Goal: Information Seeking & Learning: Check status

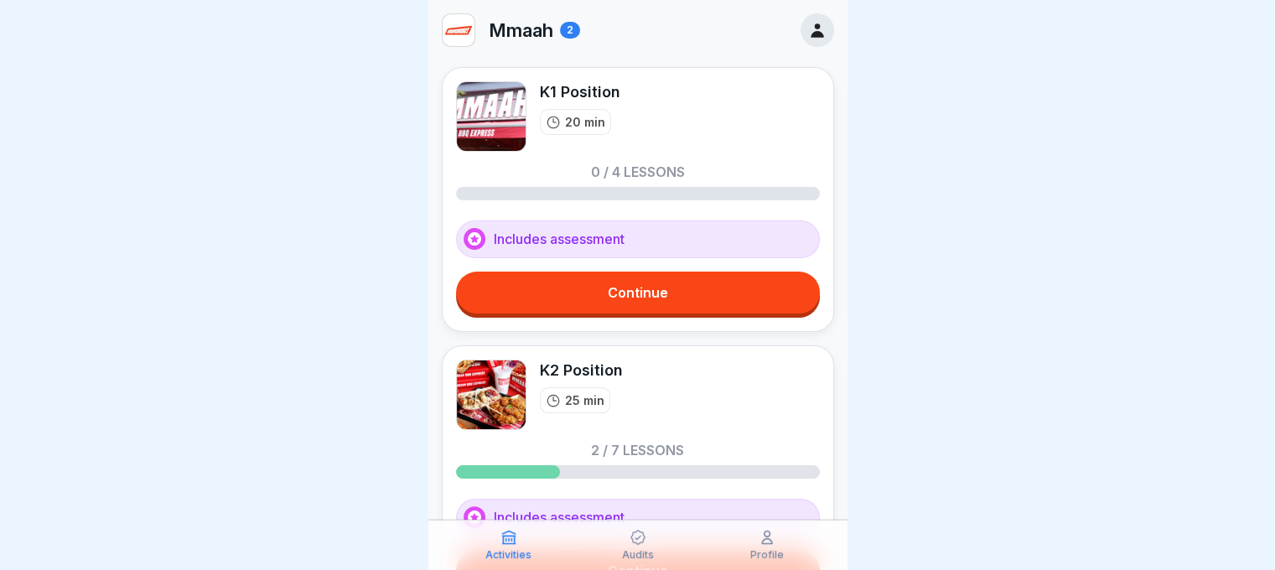
click at [633, 539] on icon at bounding box center [638, 537] width 17 height 17
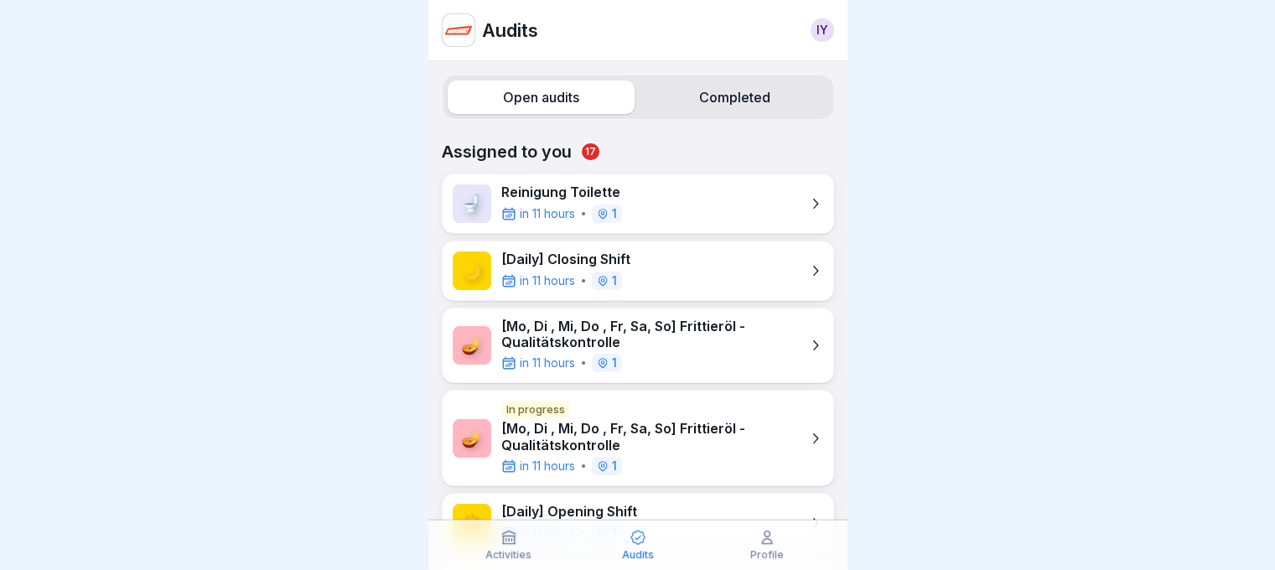
click at [691, 334] on p "[Mo, Di , Mi, Do , Fr, Sa, So] Frittieröl - Qualitätskontrolle" at bounding box center [650, 335] width 299 height 32
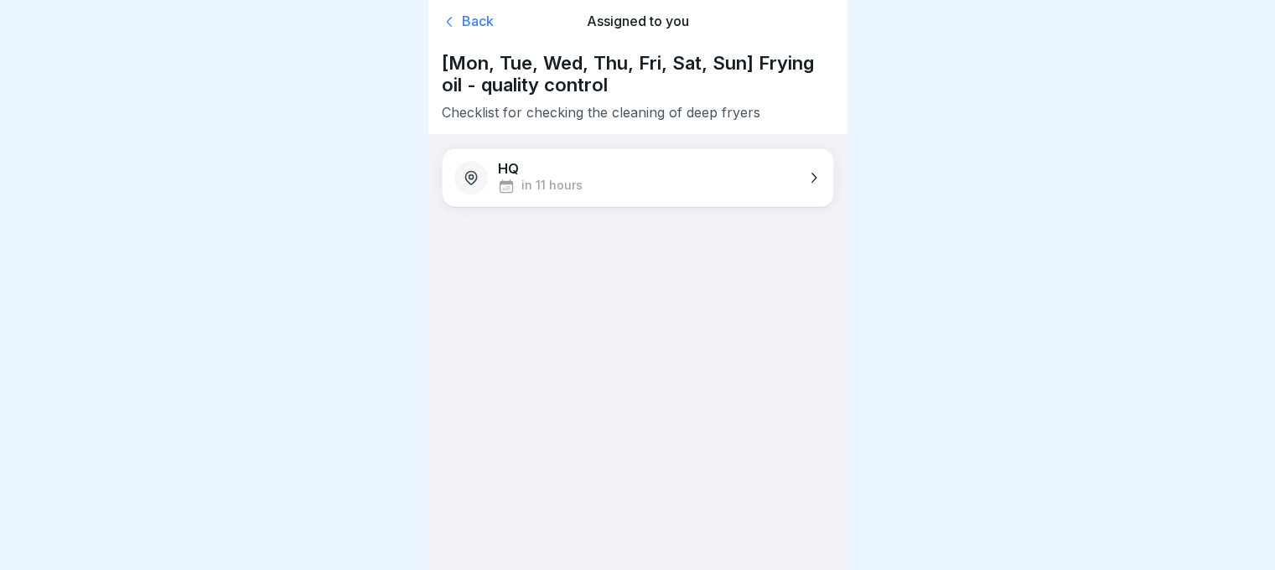
click at [475, 170] on icon at bounding box center [471, 177] width 17 height 17
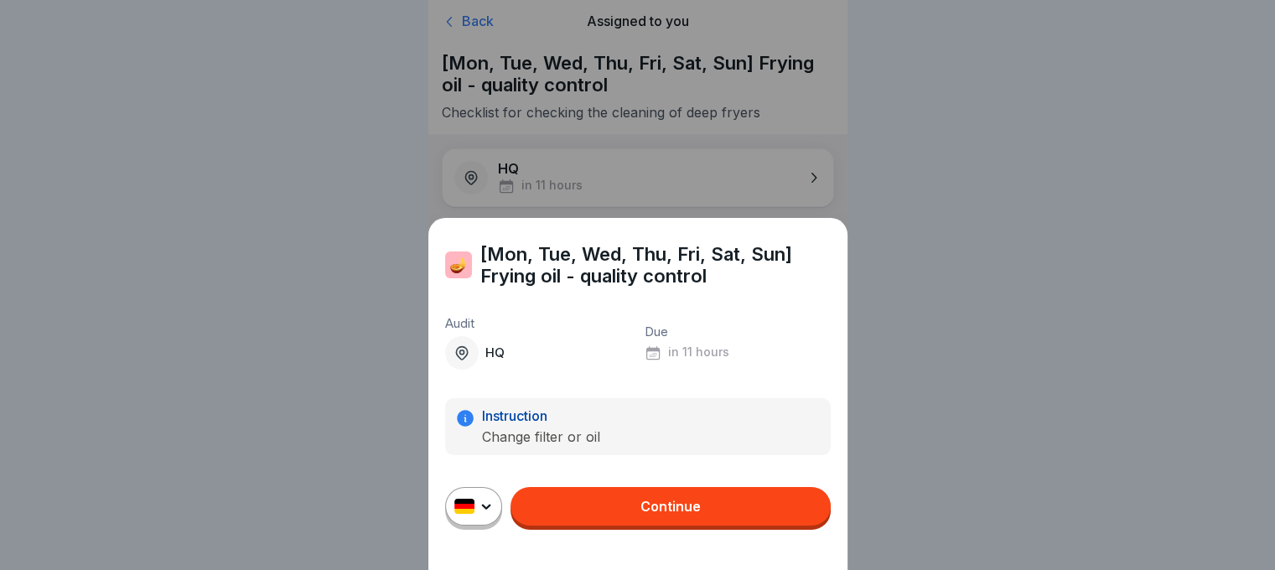
click at [466, 361] on icon at bounding box center [462, 353] width 17 height 17
click at [505, 361] on p "HQ" at bounding box center [495, 352] width 19 height 15
click at [309, 421] on div "🪔 [Mon, Tue, Wed, Thu, Fri, Sat, Sun] Frying oil - quality control Audit HQ Due…" at bounding box center [637, 285] width 1275 height 570
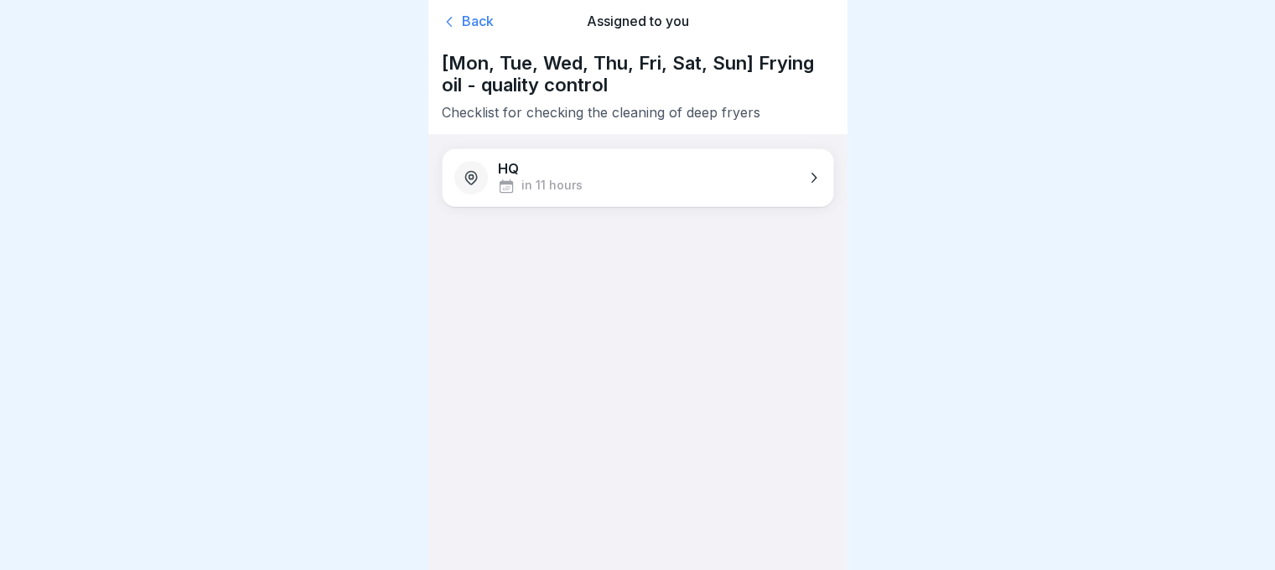
click at [473, 184] on icon at bounding box center [471, 177] width 17 height 17
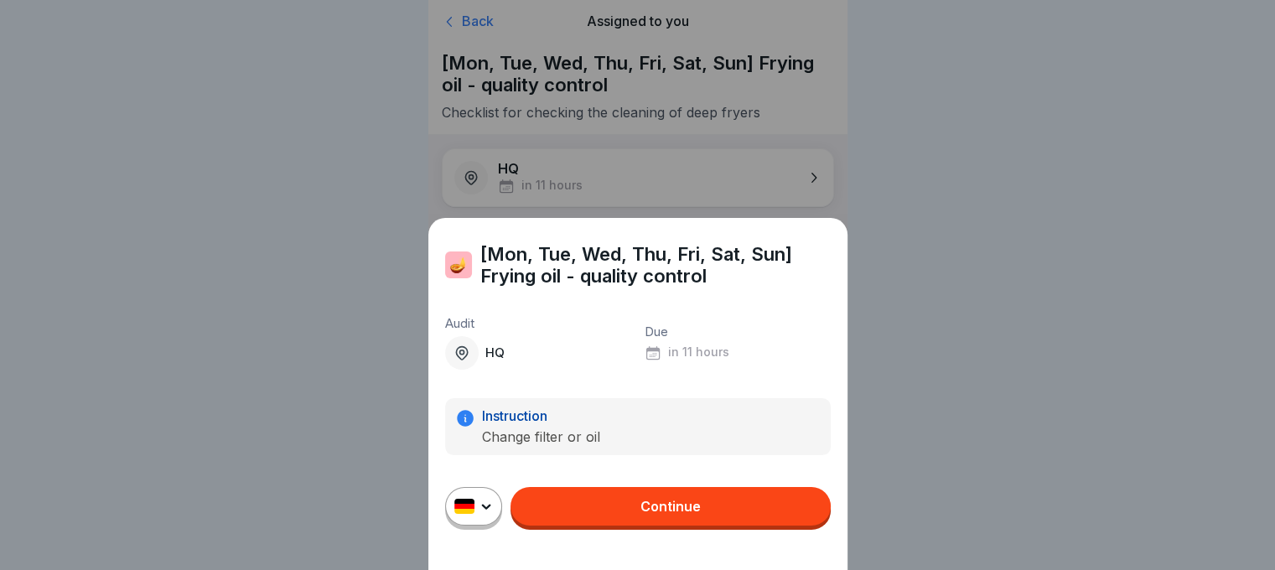
click at [465, 359] on icon at bounding box center [461, 352] width 11 height 13
click at [372, 351] on div "🪔 [Mon, Tue, Wed, Thu, Fri, Sat, Sun] Frying oil - quality control Audit HQ Due…" at bounding box center [637, 285] width 1275 height 570
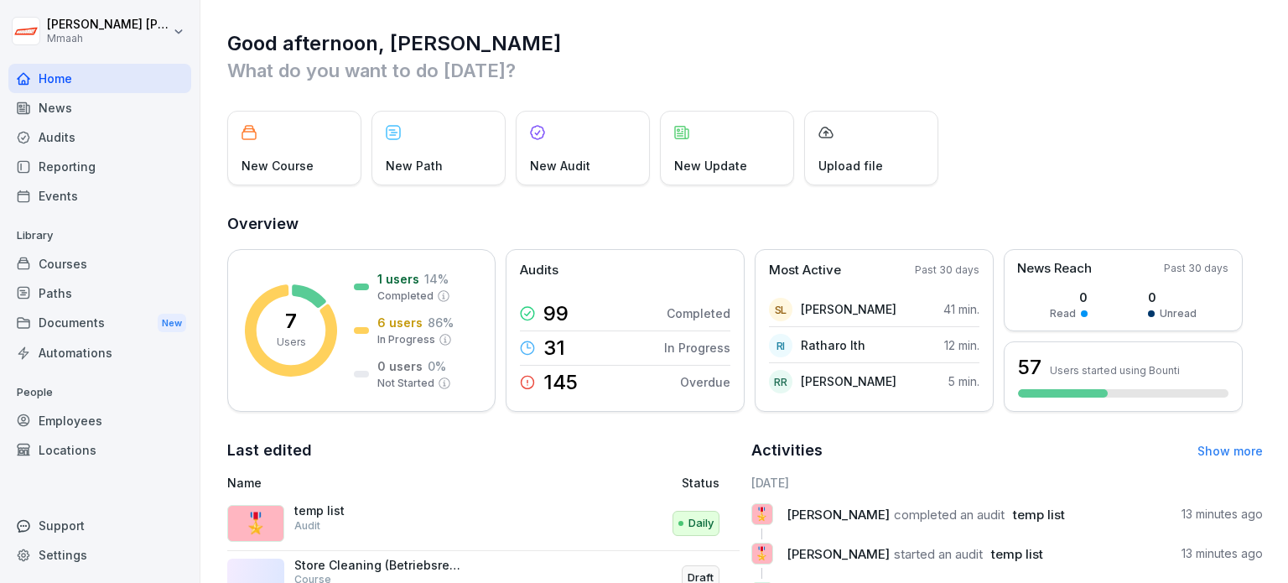
click at [66, 141] on div "Audits" at bounding box center [99, 136] width 183 height 29
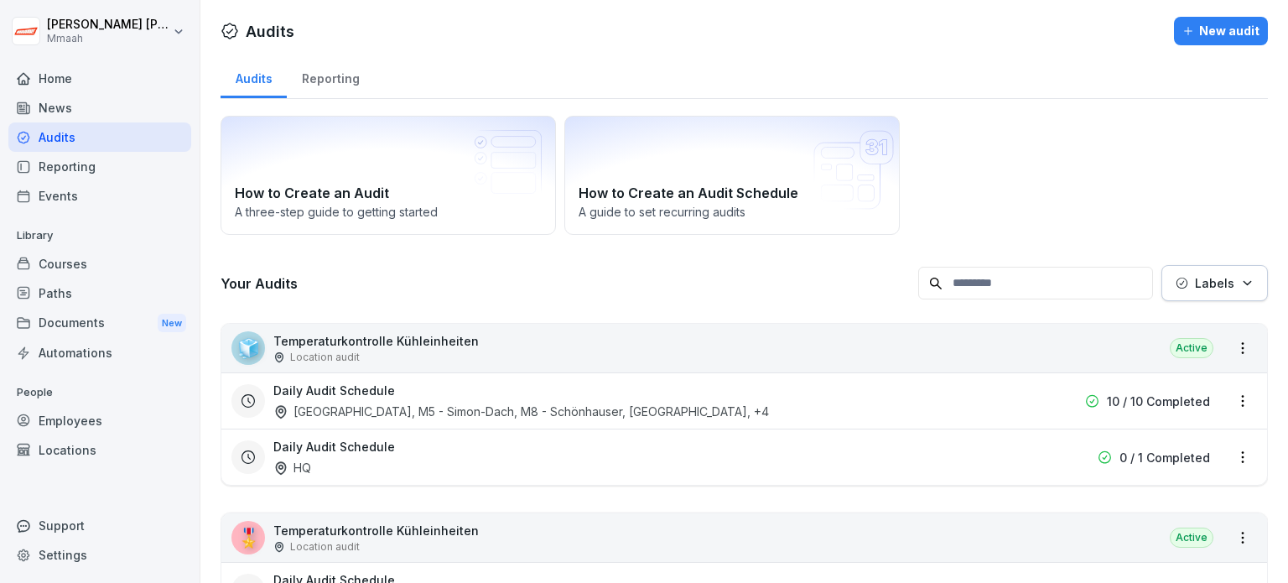
click at [375, 338] on p "Temperaturkontrolle Kühleinheiten" at bounding box center [375, 341] width 205 height 18
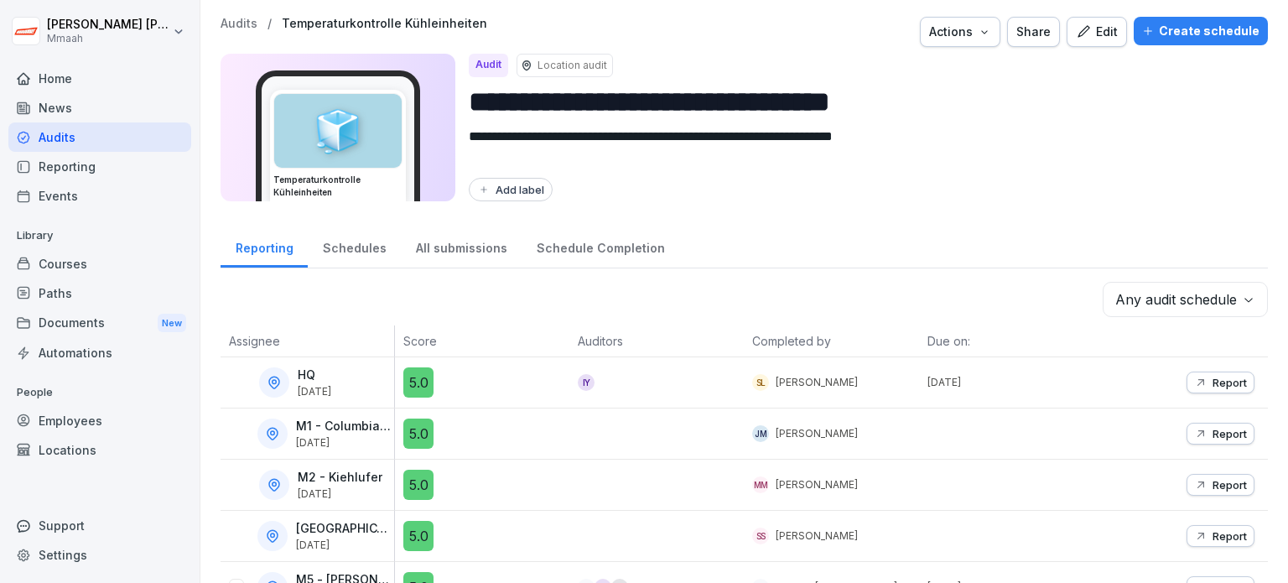
click at [465, 254] on div "All submissions" at bounding box center [461, 246] width 121 height 43
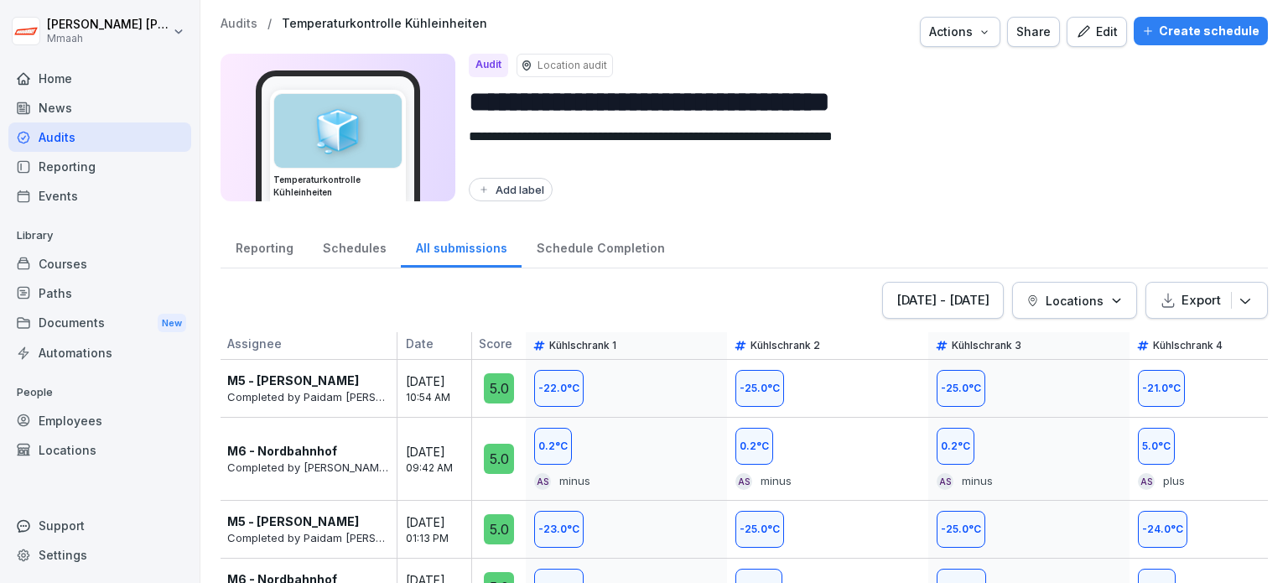
click at [899, 315] on button "[DATE] - [DATE]" at bounding box center [943, 300] width 122 height 37
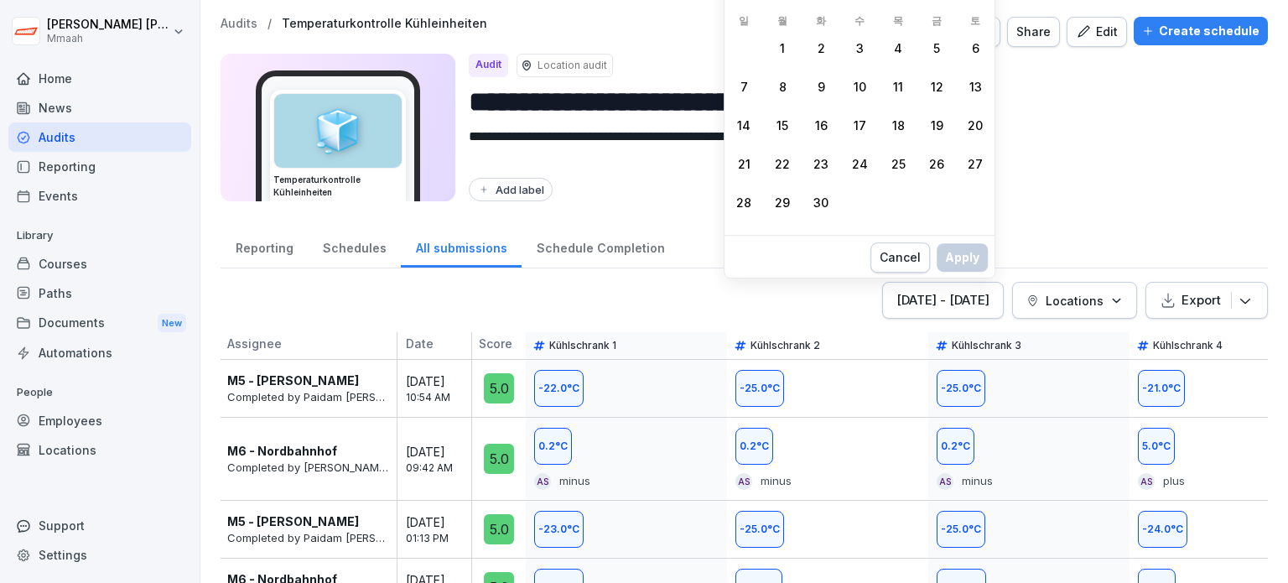
click at [777, 40] on div "1" at bounding box center [782, 48] width 39 height 39
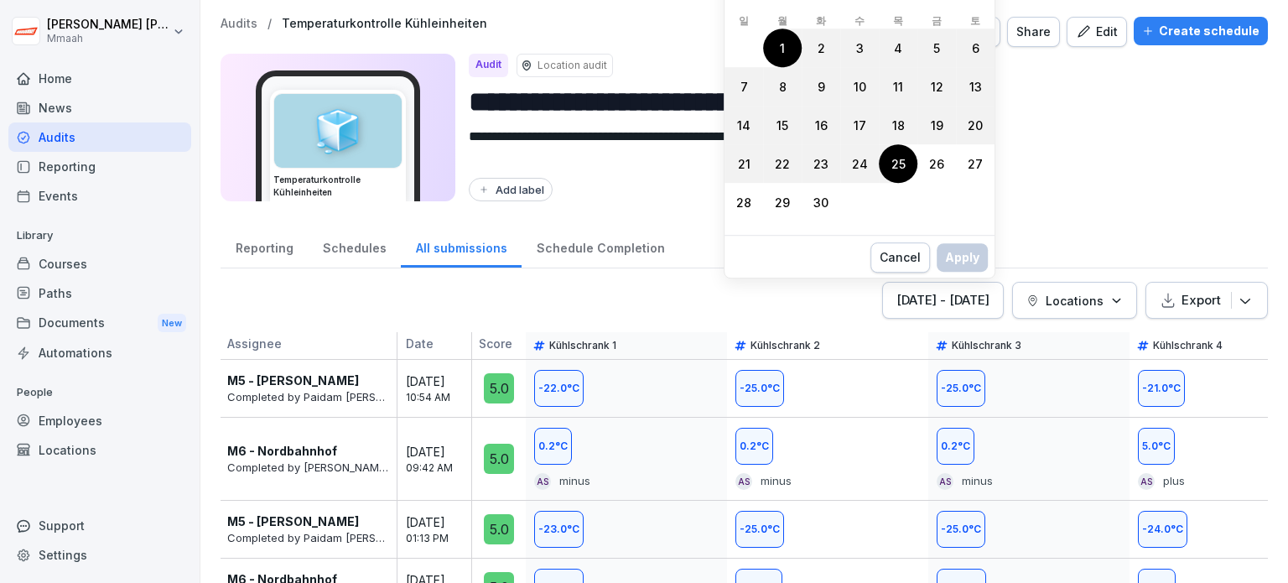
click at [893, 174] on div "25" at bounding box center [898, 163] width 39 height 39
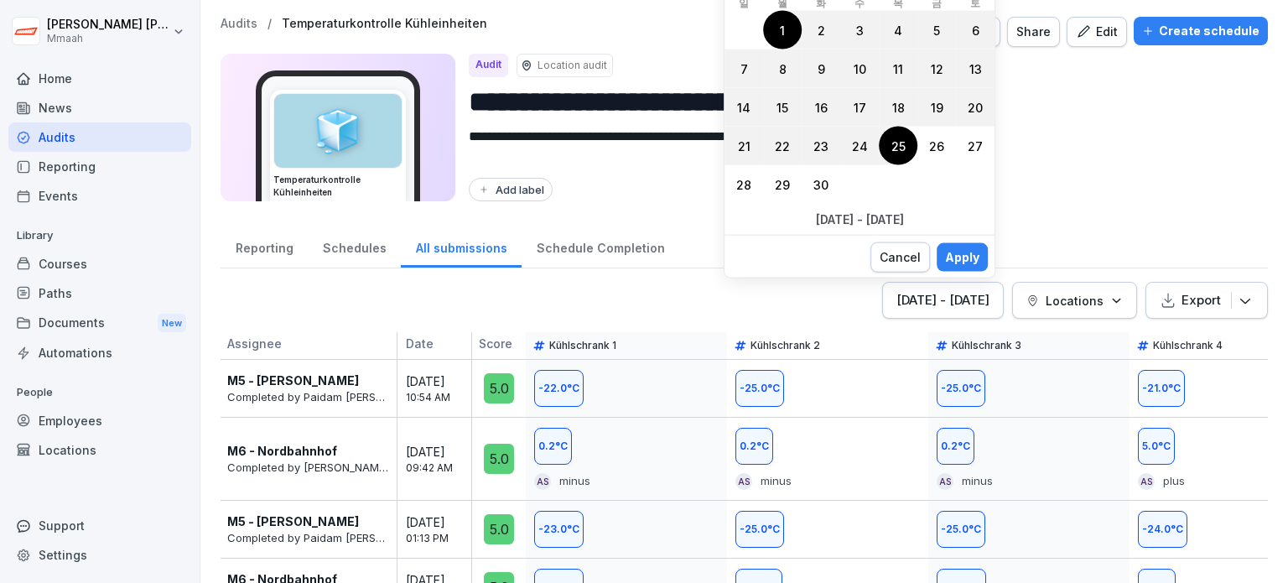
click at [963, 257] on div "Apply" at bounding box center [962, 257] width 34 height 18
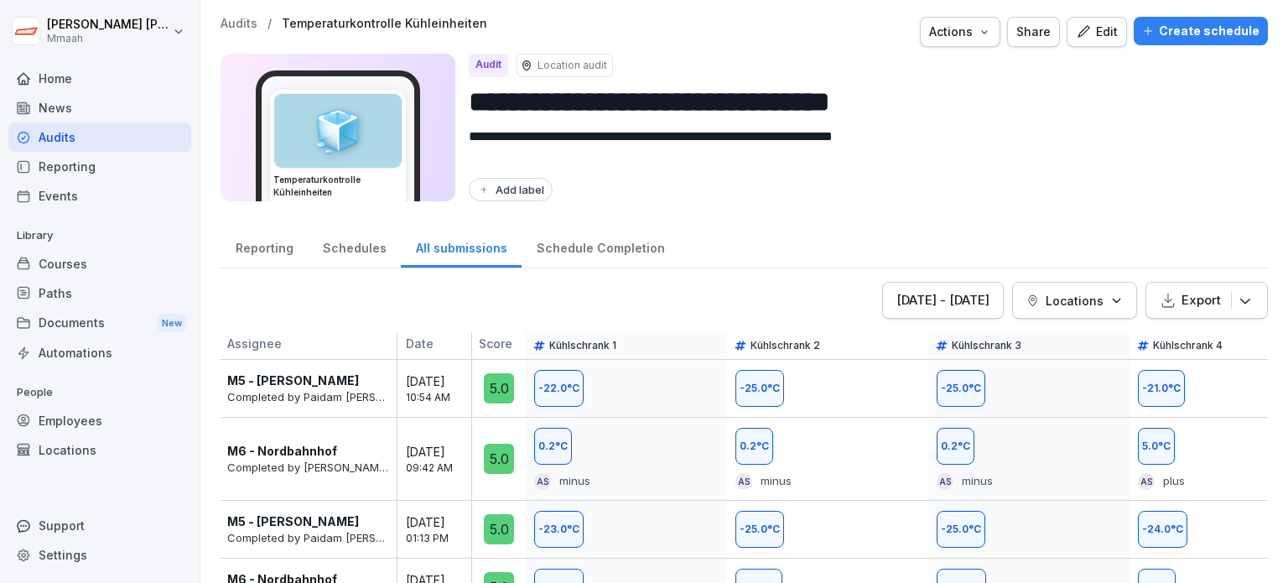
click at [1063, 309] on button "Locations" at bounding box center [1074, 300] width 125 height 37
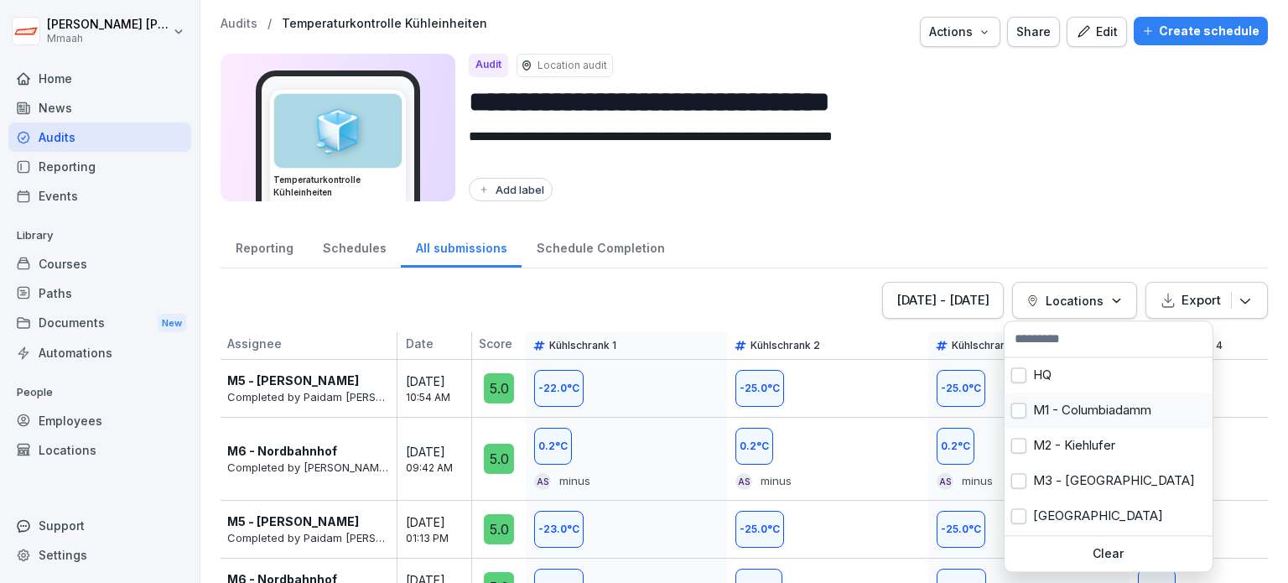
click at [1020, 407] on button "button" at bounding box center [1018, 409] width 15 height 15
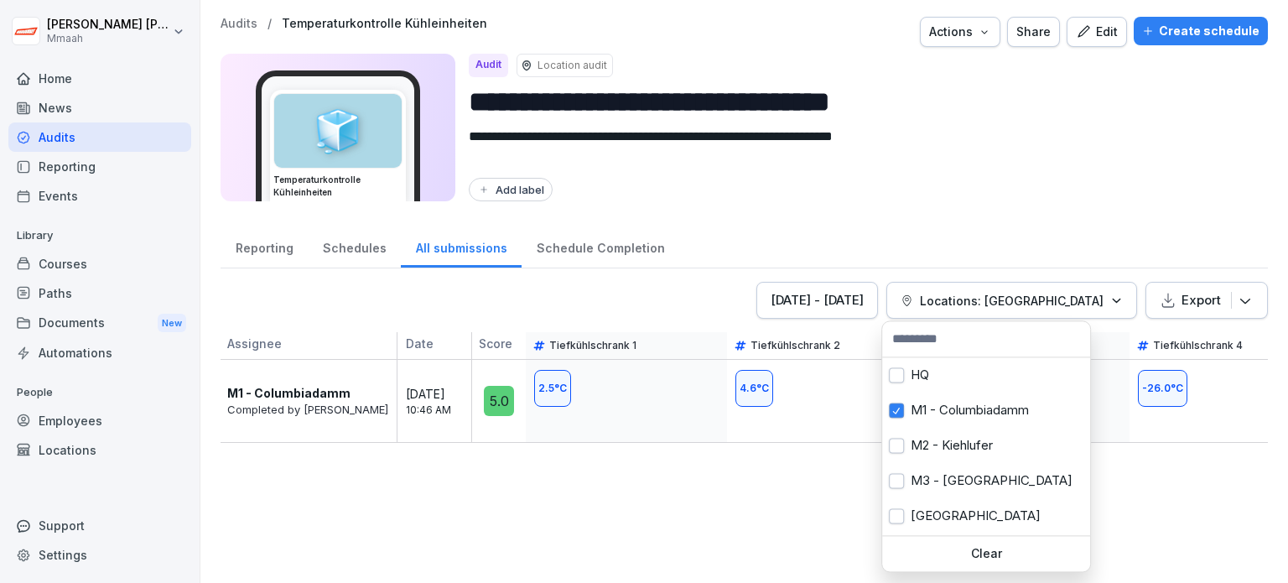
click at [1081, 180] on html "**********" at bounding box center [644, 291] width 1288 height 583
click at [1015, 292] on p "Locations: [GEOGRAPHIC_DATA]" at bounding box center [1012, 301] width 184 height 18
click at [946, 449] on div "M2 - Kiehlufer" at bounding box center [986, 445] width 208 height 35
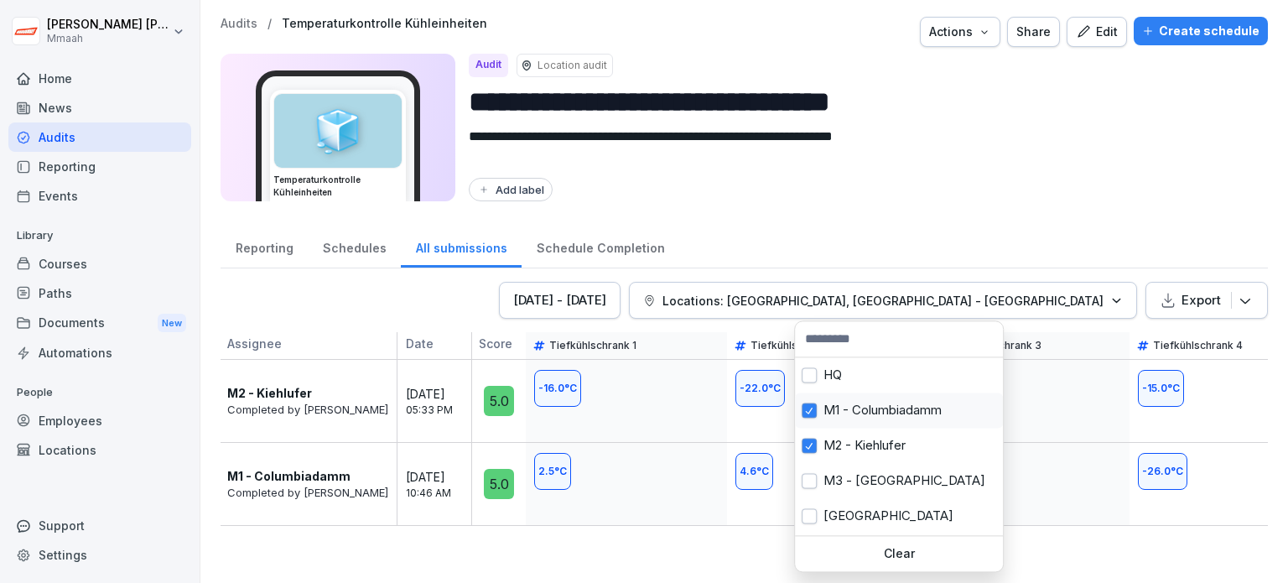
click at [843, 416] on div "M1 - Columbiadamm" at bounding box center [899, 409] width 208 height 35
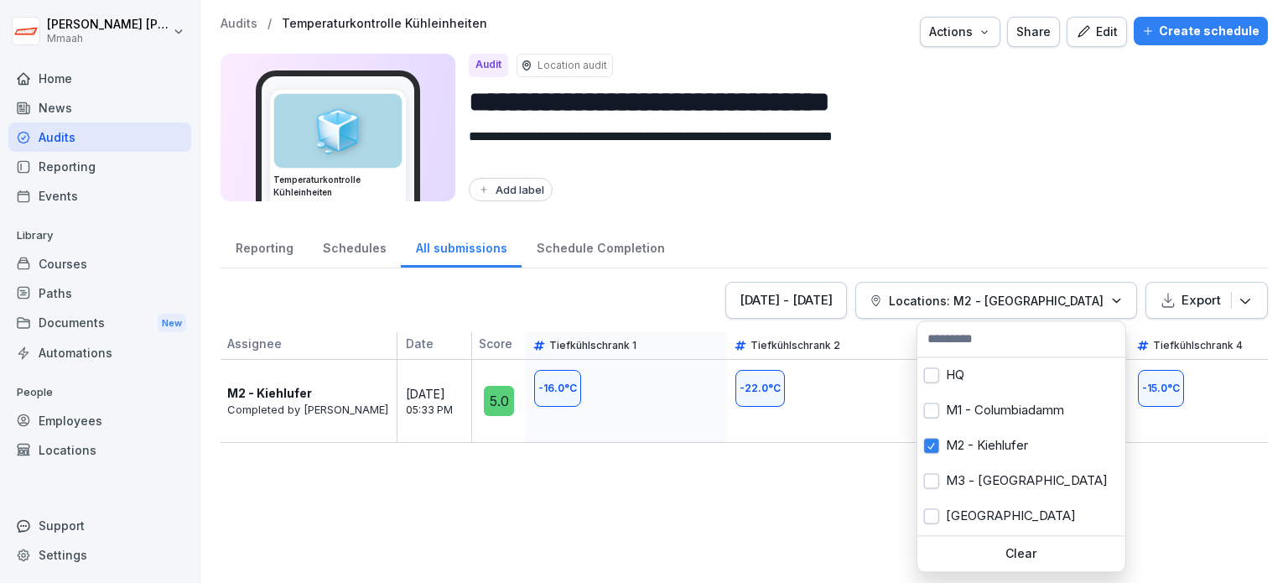
click at [988, 559] on p "Clear" at bounding box center [1021, 553] width 195 height 15
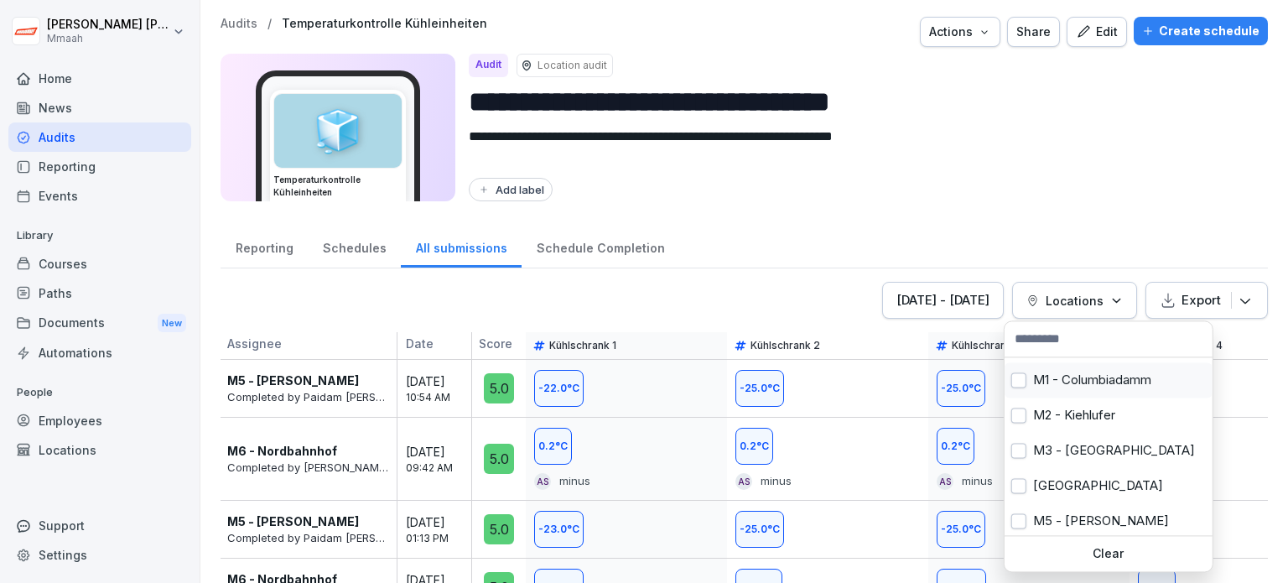
scroll to position [34, 0]
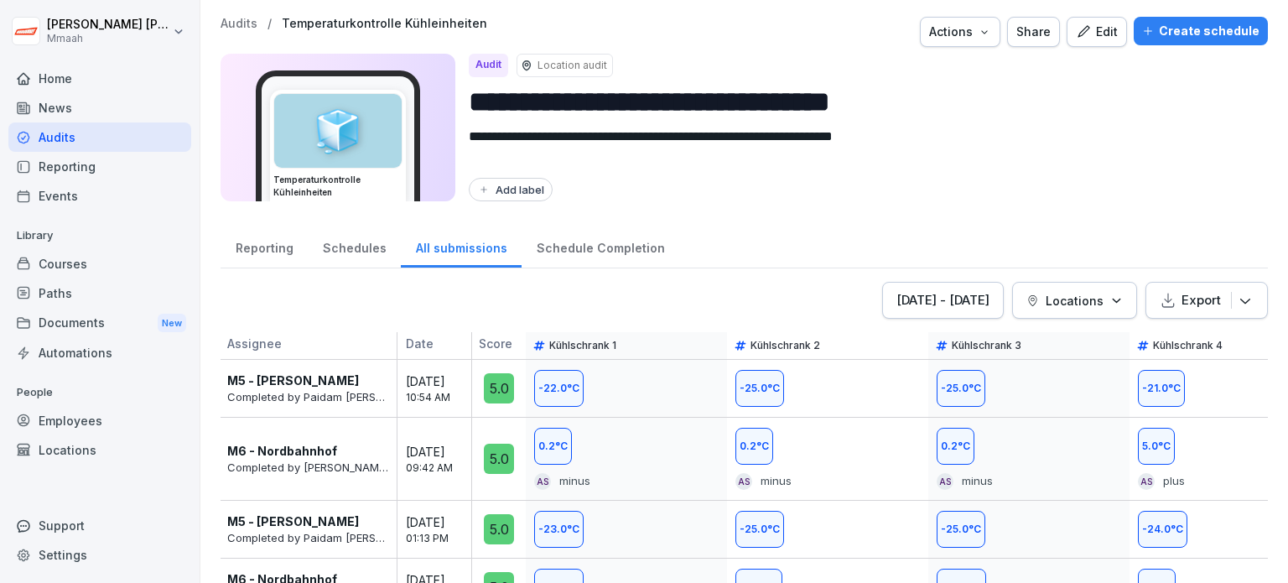
click at [766, 194] on html "**********" at bounding box center [644, 291] width 1288 height 583
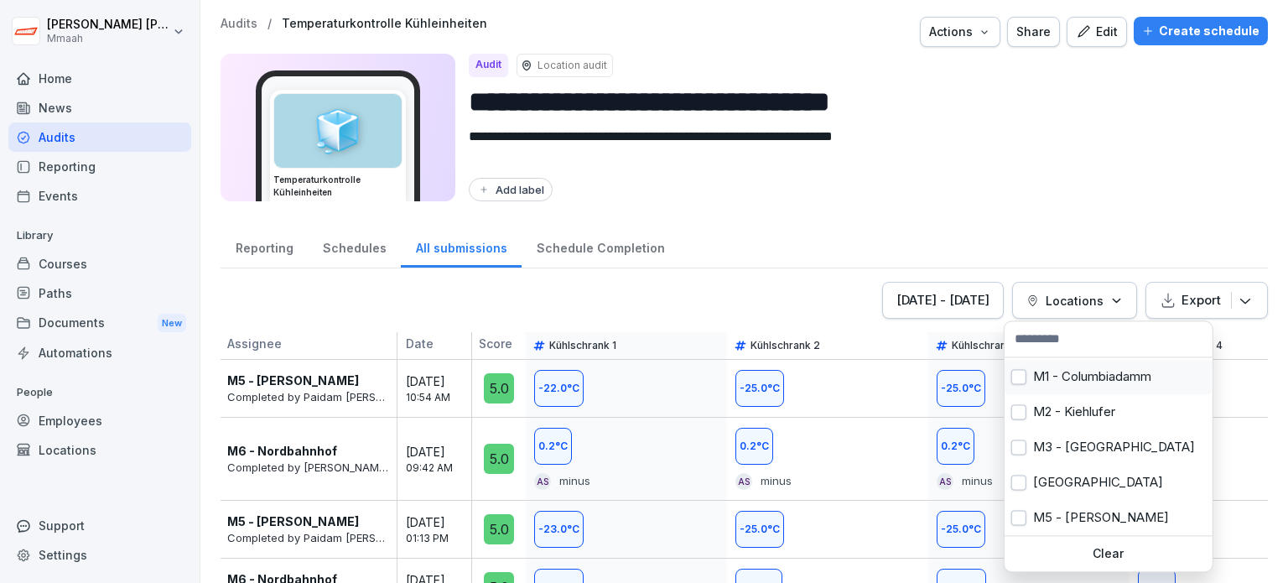
click at [907, 173] on html "**********" at bounding box center [644, 291] width 1288 height 583
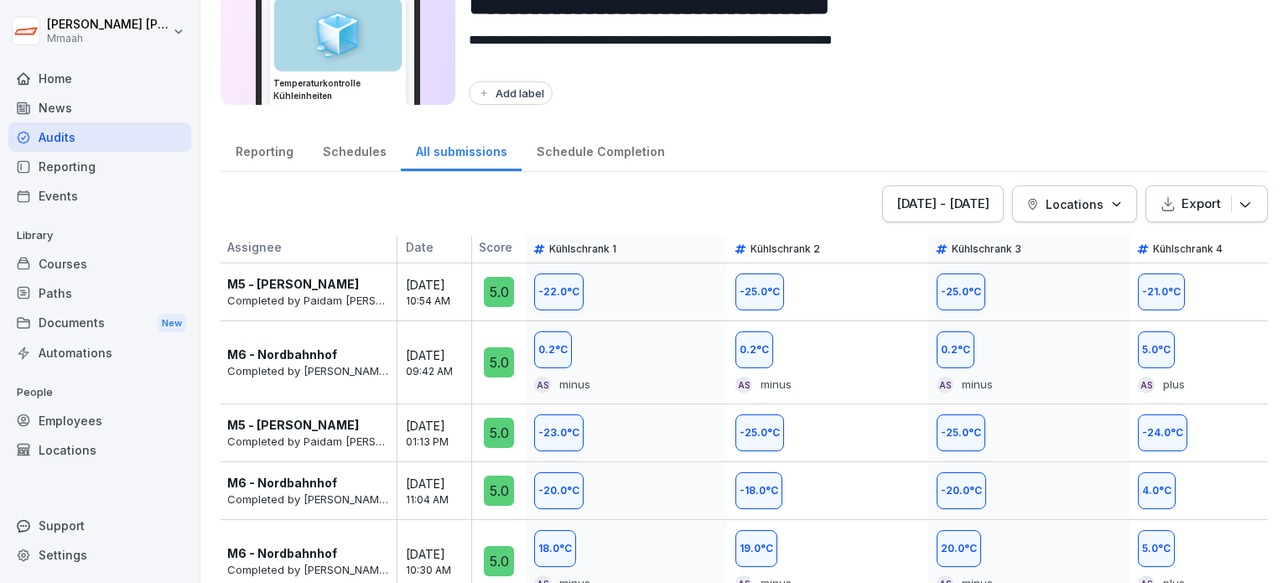
scroll to position [12, 0]
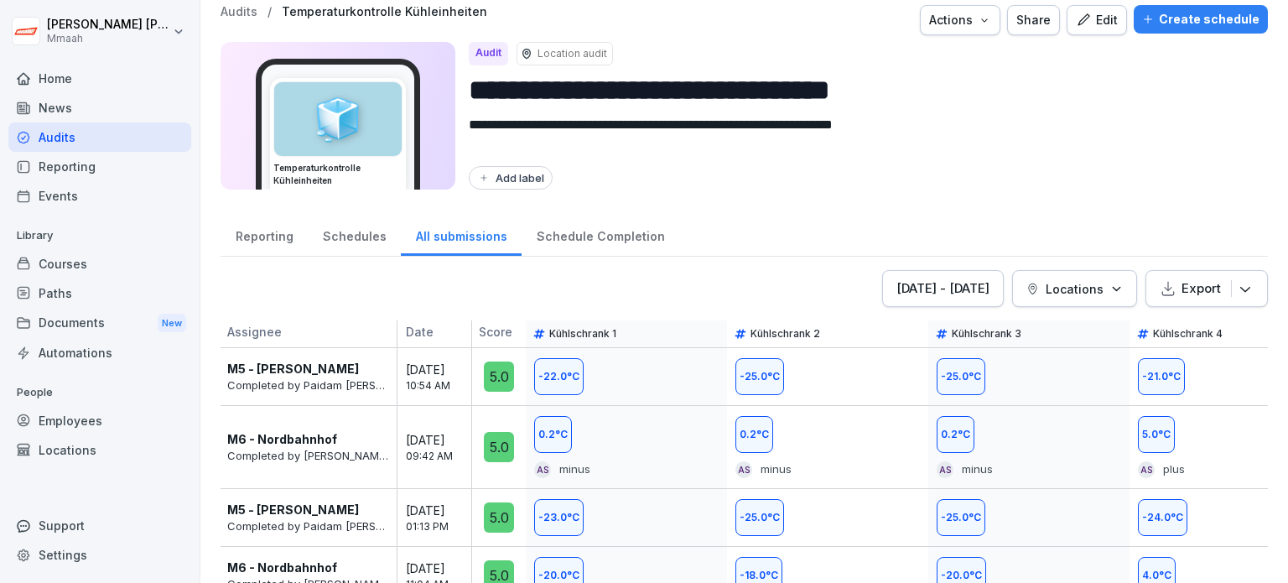
click at [156, 136] on div "Audits" at bounding box center [99, 136] width 183 height 29
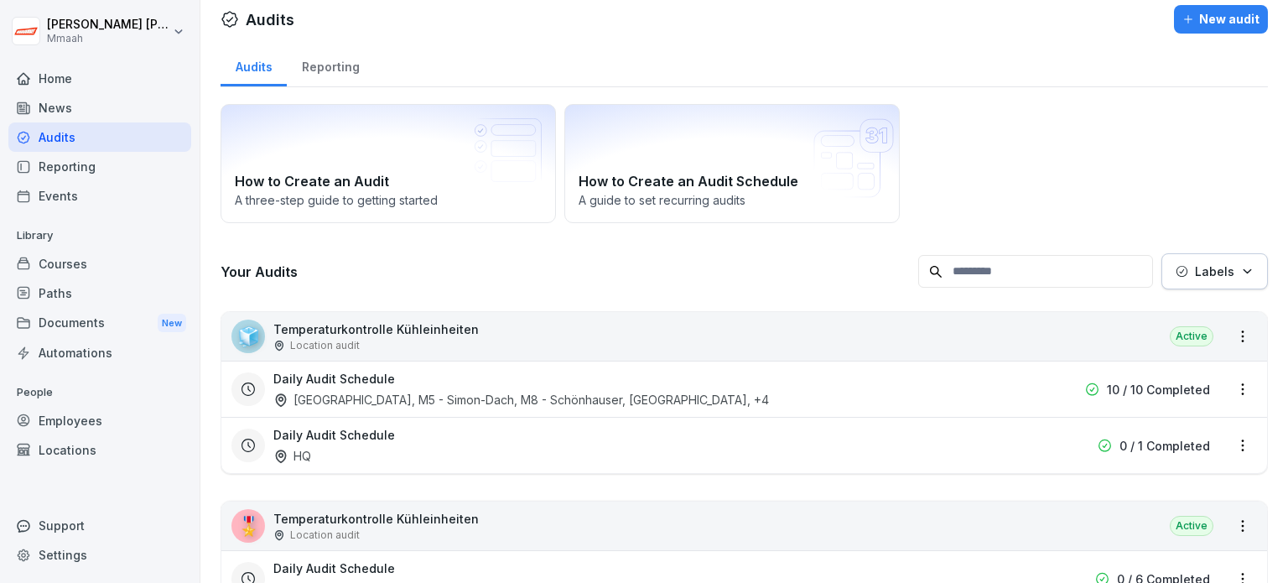
click at [379, 335] on p "Temperaturkontrolle Kühleinheiten" at bounding box center [375, 329] width 205 height 18
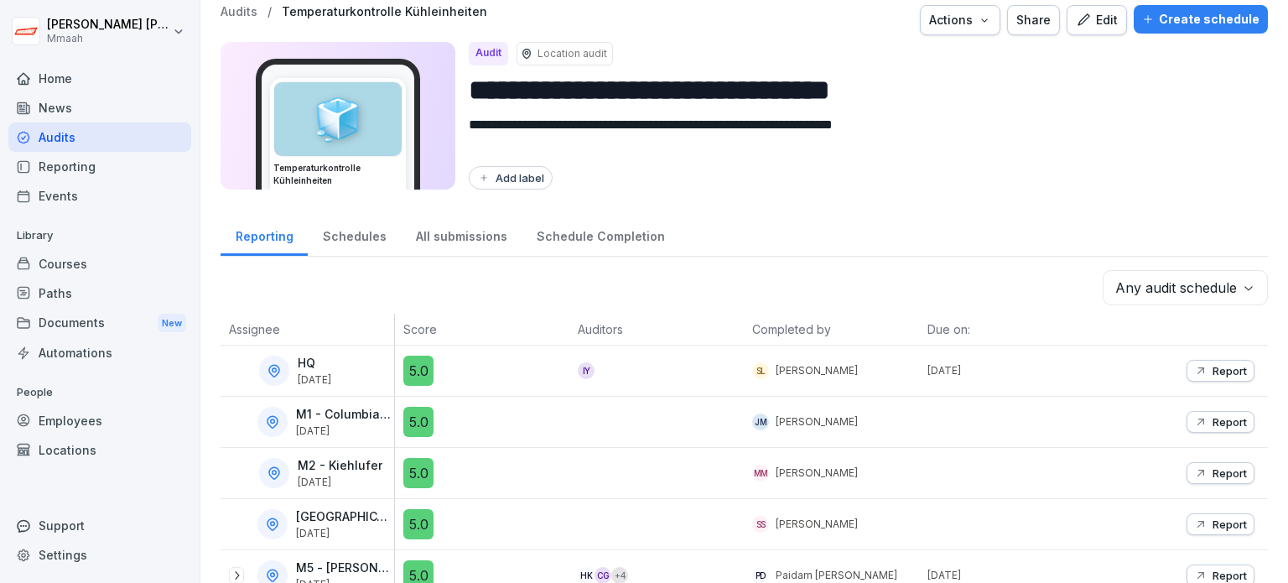
click at [475, 237] on div "All submissions" at bounding box center [461, 234] width 121 height 43
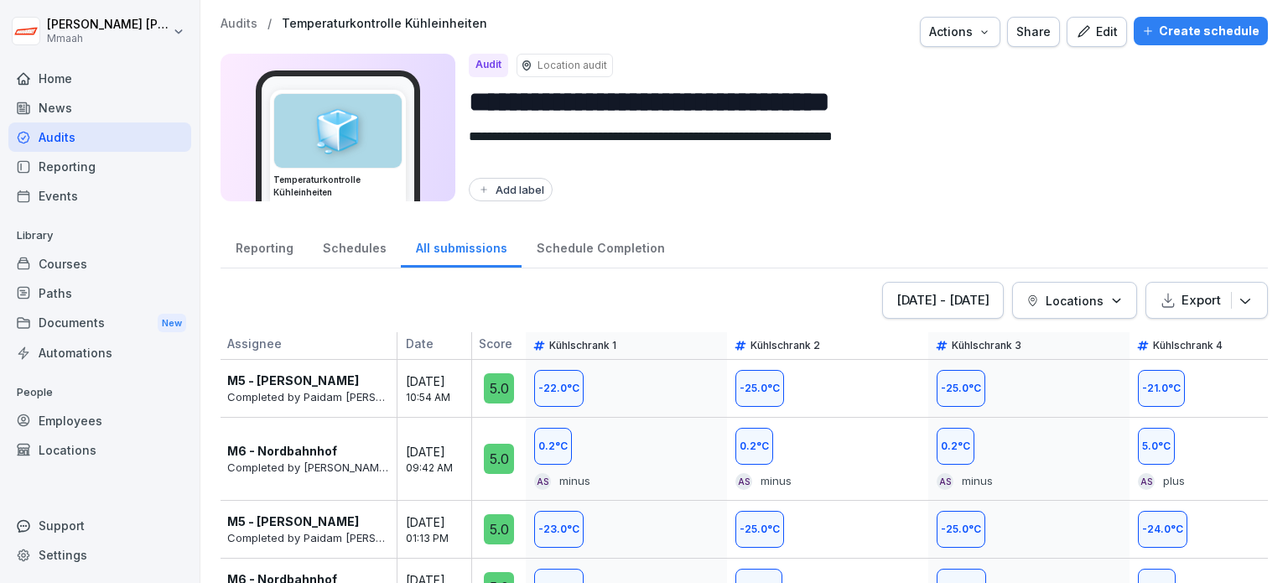
click at [981, 299] on button "[DATE] - [DATE]" at bounding box center [943, 300] width 122 height 37
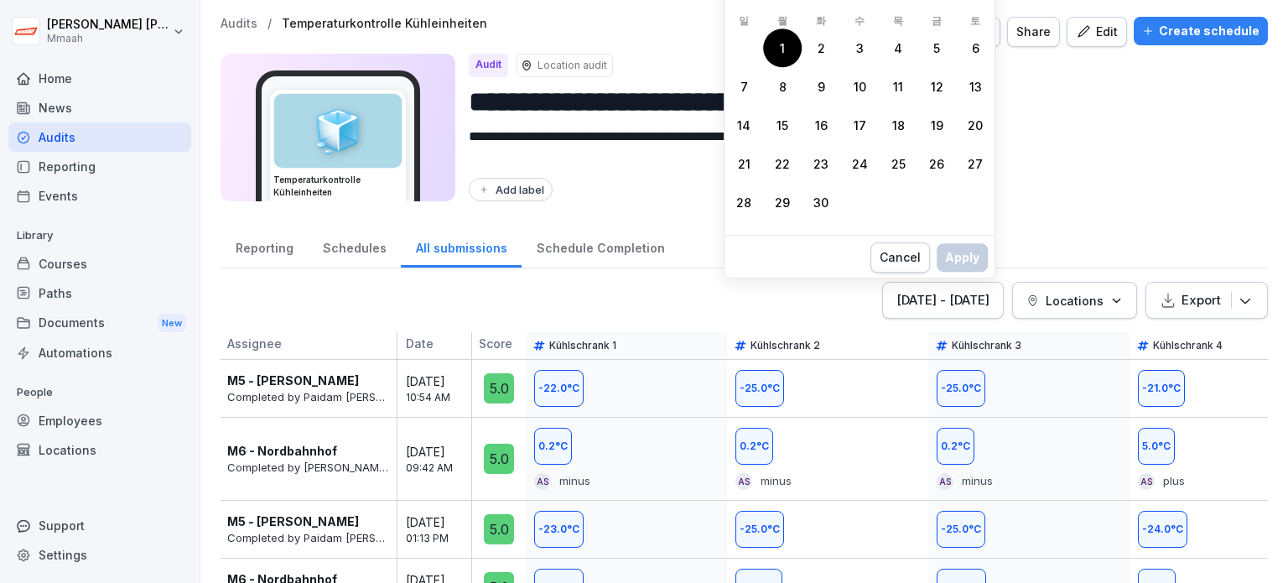
click at [789, 35] on div "1" at bounding box center [782, 48] width 39 height 39
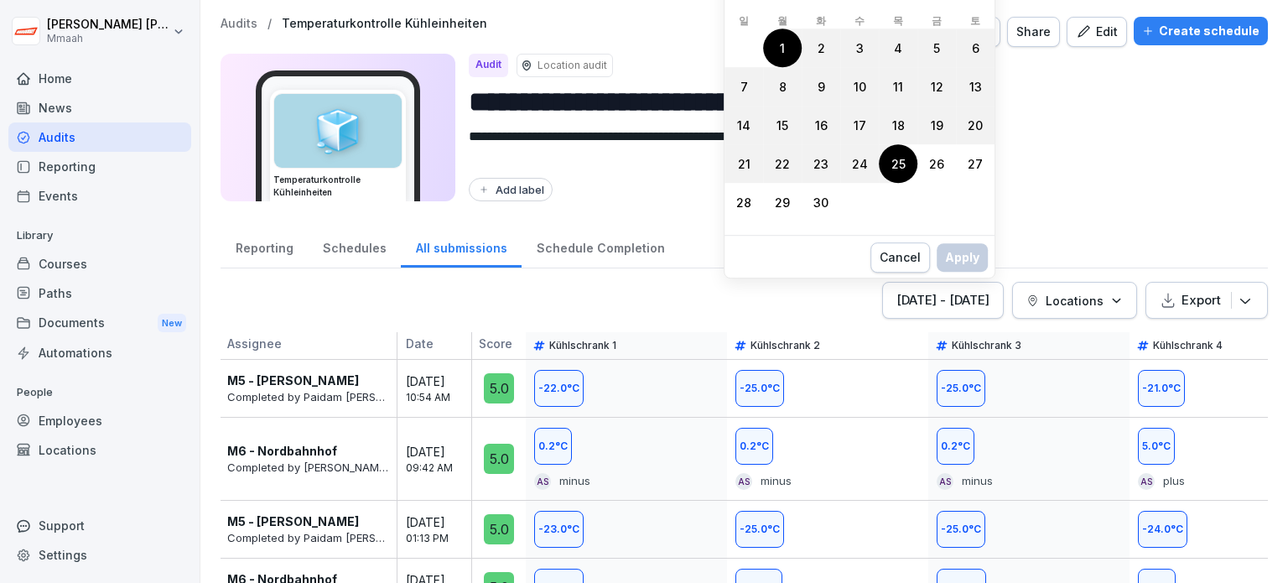
click at [892, 171] on div "25" at bounding box center [898, 163] width 39 height 39
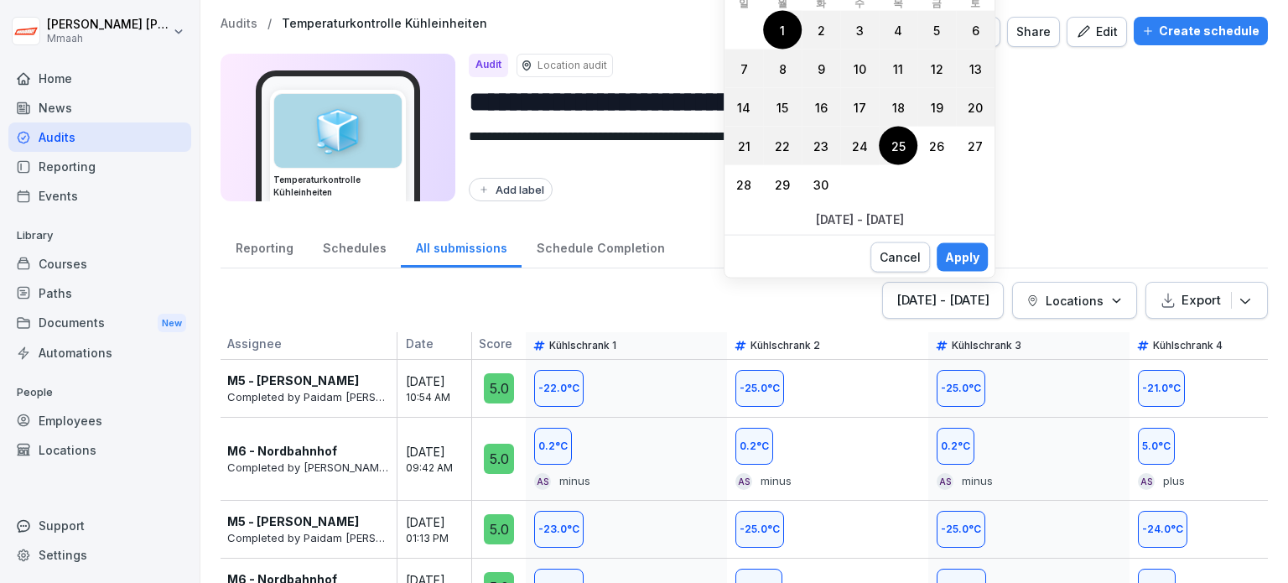
click at [963, 254] on div "Apply" at bounding box center [962, 257] width 34 height 18
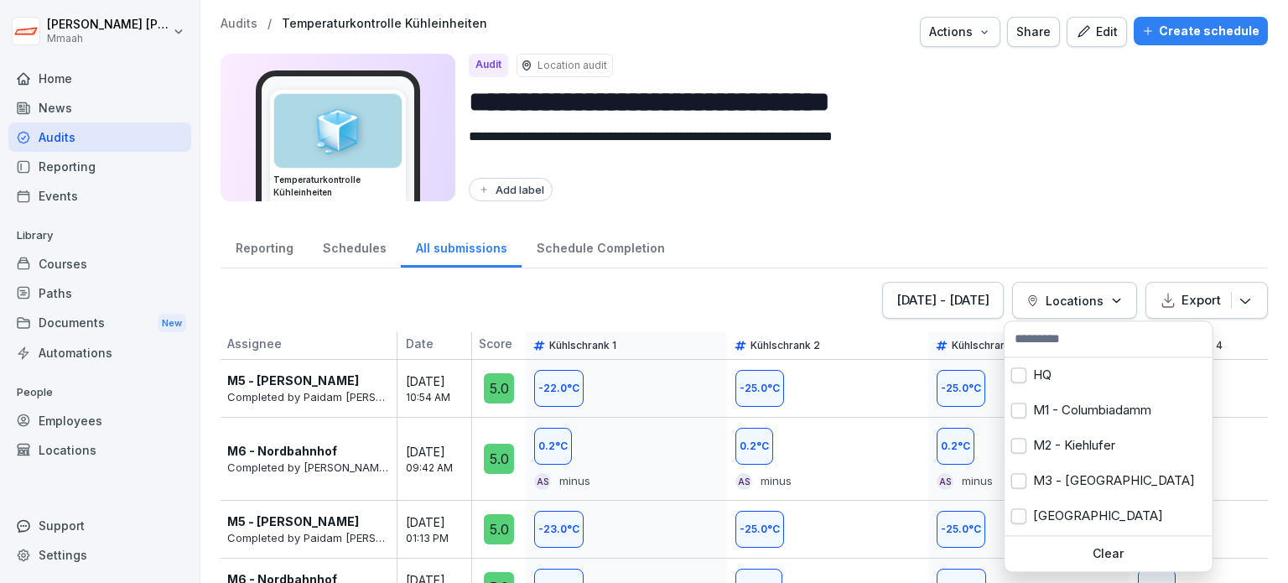
click at [1063, 309] on button "Locations" at bounding box center [1074, 300] width 125 height 37
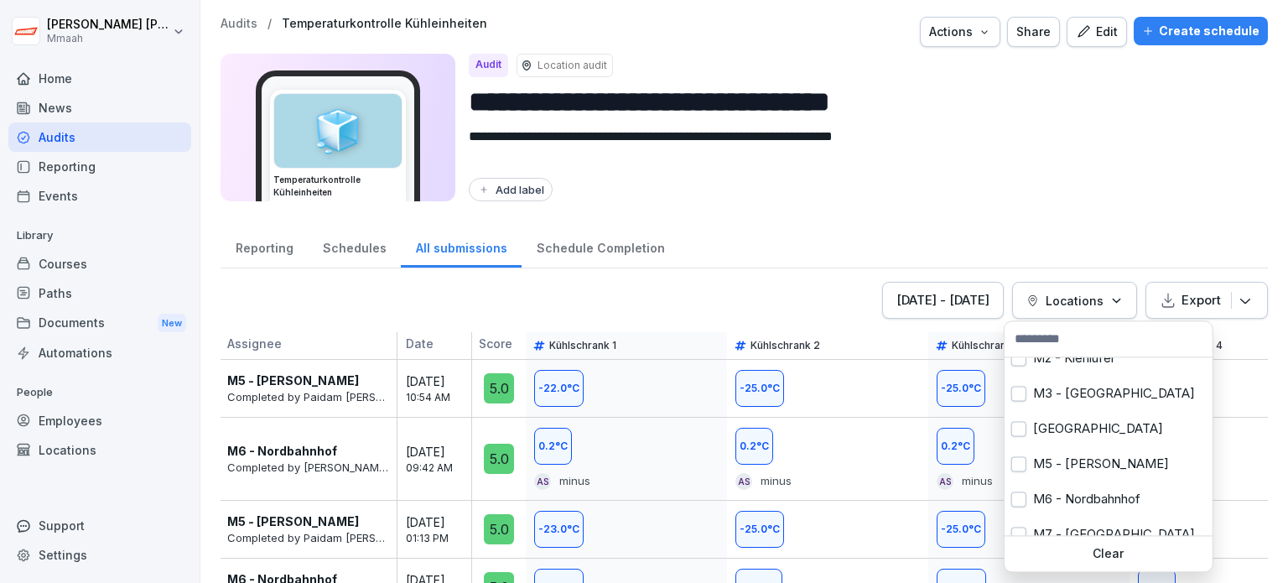
scroll to position [119, 0]
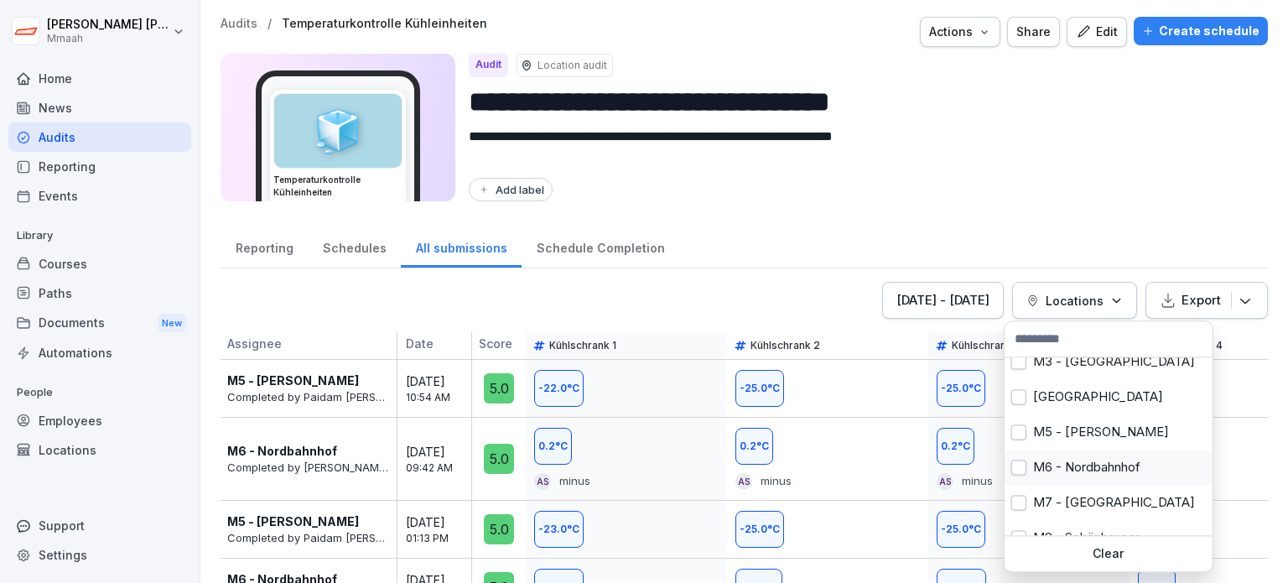
click at [1126, 460] on div "M6 - Nordbahnhof" at bounding box center [1109, 466] width 208 height 35
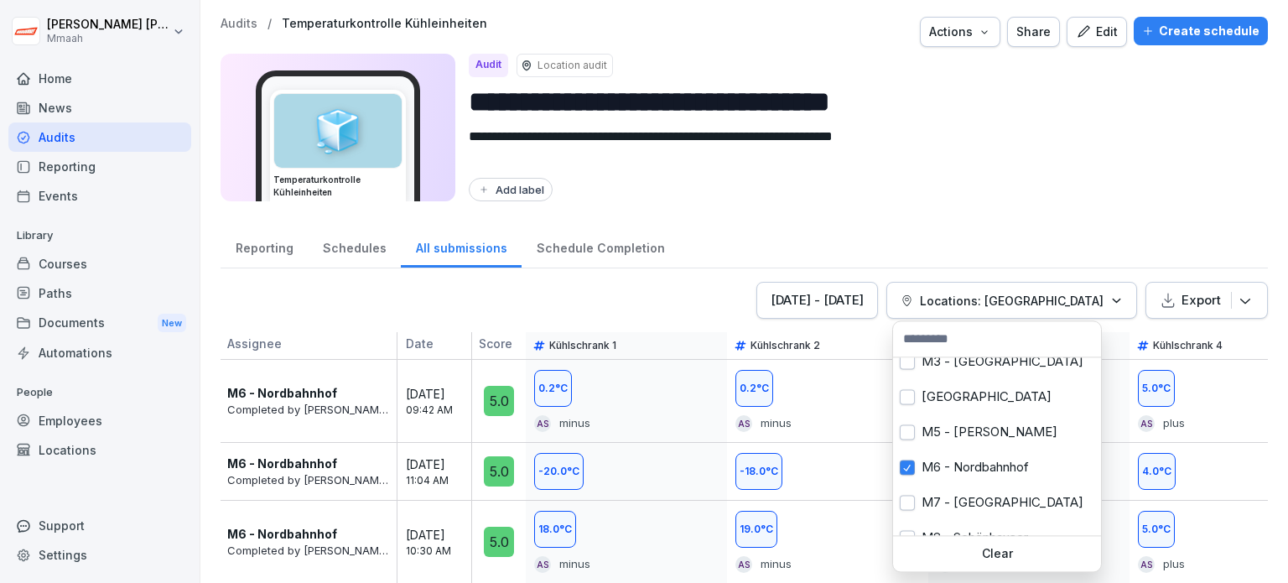
click at [1029, 555] on p "Clear" at bounding box center [997, 553] width 195 height 15
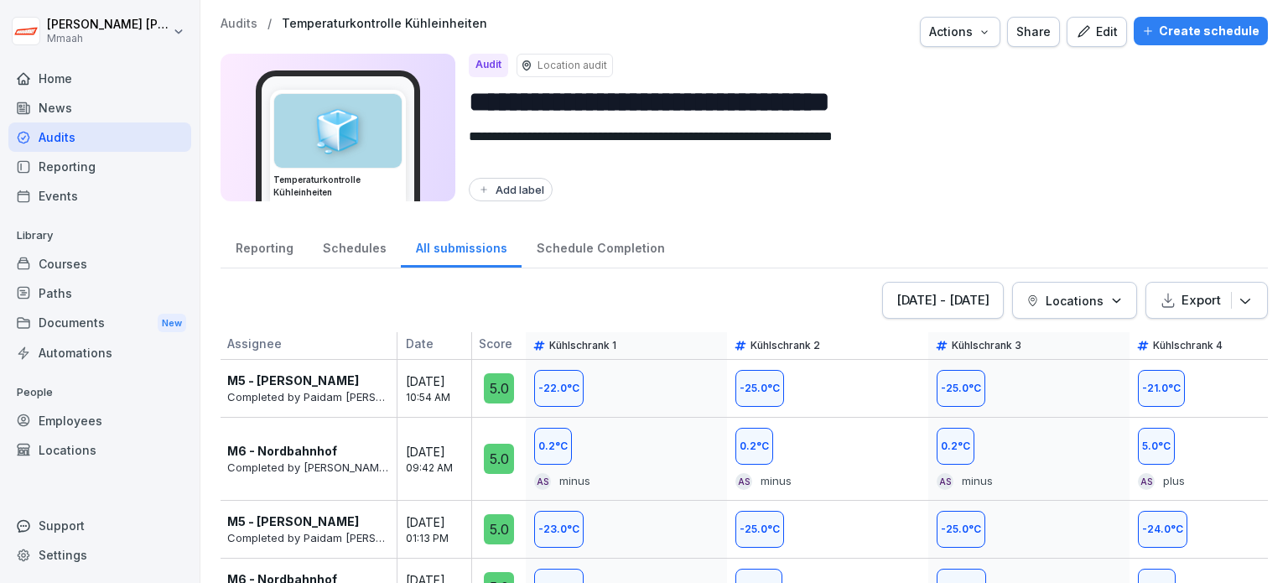
click at [1083, 301] on p "Locations" at bounding box center [1075, 301] width 58 height 18
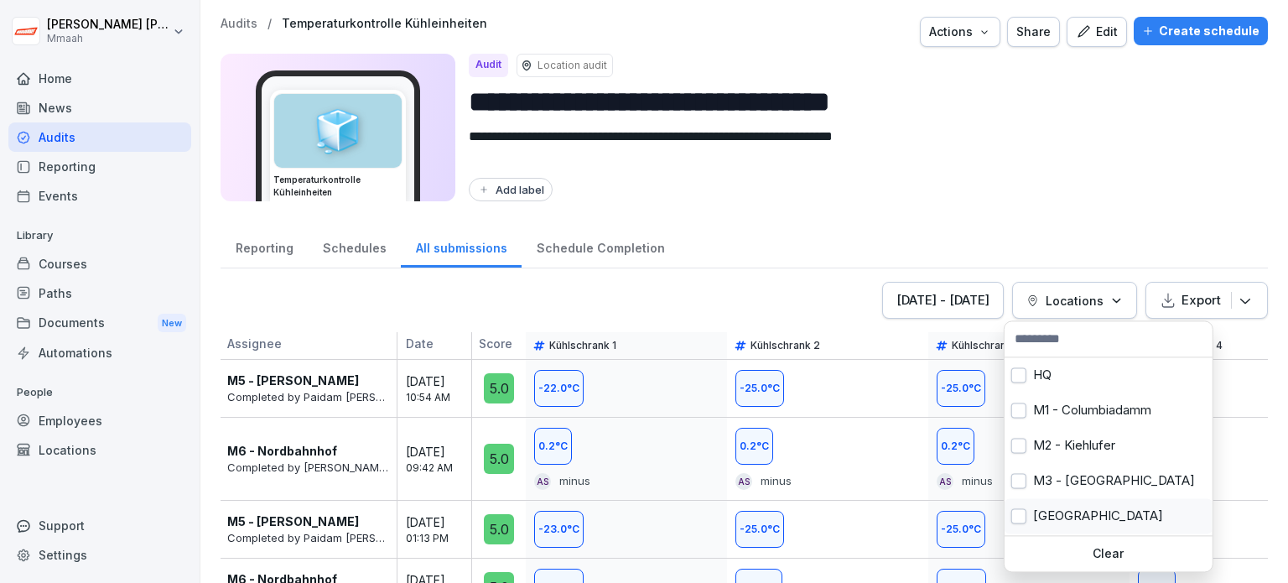
drag, startPoint x: 1110, startPoint y: 505, endPoint x: 1156, endPoint y: 502, distance: 45.4
click at [1156, 502] on div "[GEOGRAPHIC_DATA]" at bounding box center [1109, 515] width 208 height 35
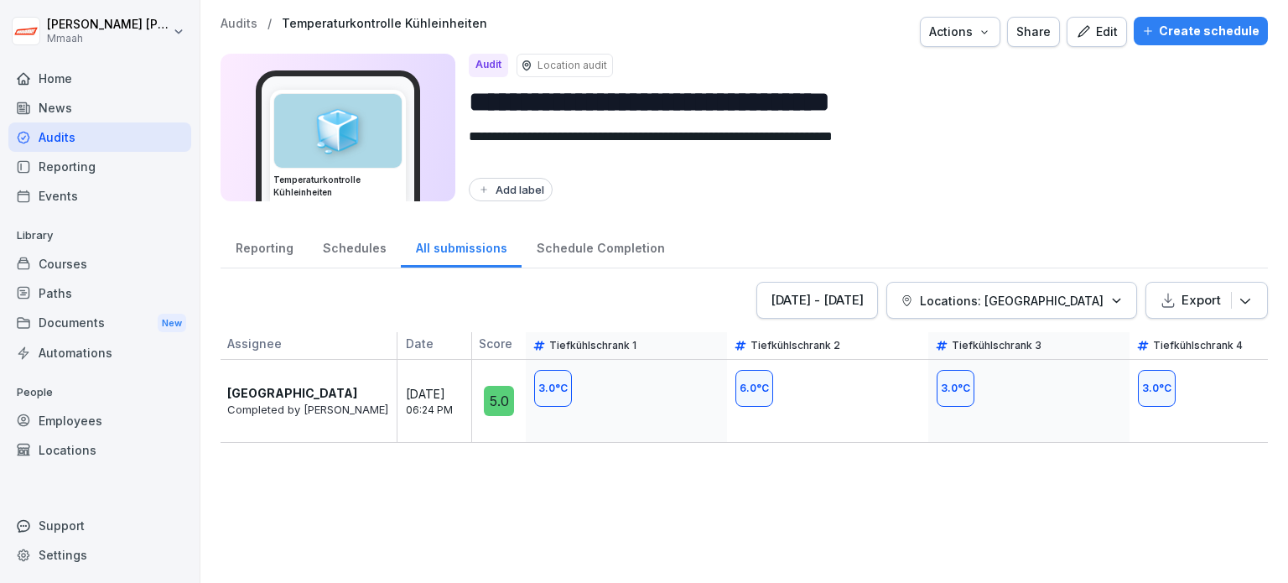
click at [1204, 210] on html "**********" at bounding box center [644, 291] width 1288 height 583
click at [728, 542] on div "[DATE] - [DATE] Locations: [GEOGRAPHIC_DATA] Export Assignee Date Score Tiefküh…" at bounding box center [744, 424] width 1047 height 284
click at [366, 259] on div "Schedules" at bounding box center [354, 246] width 93 height 43
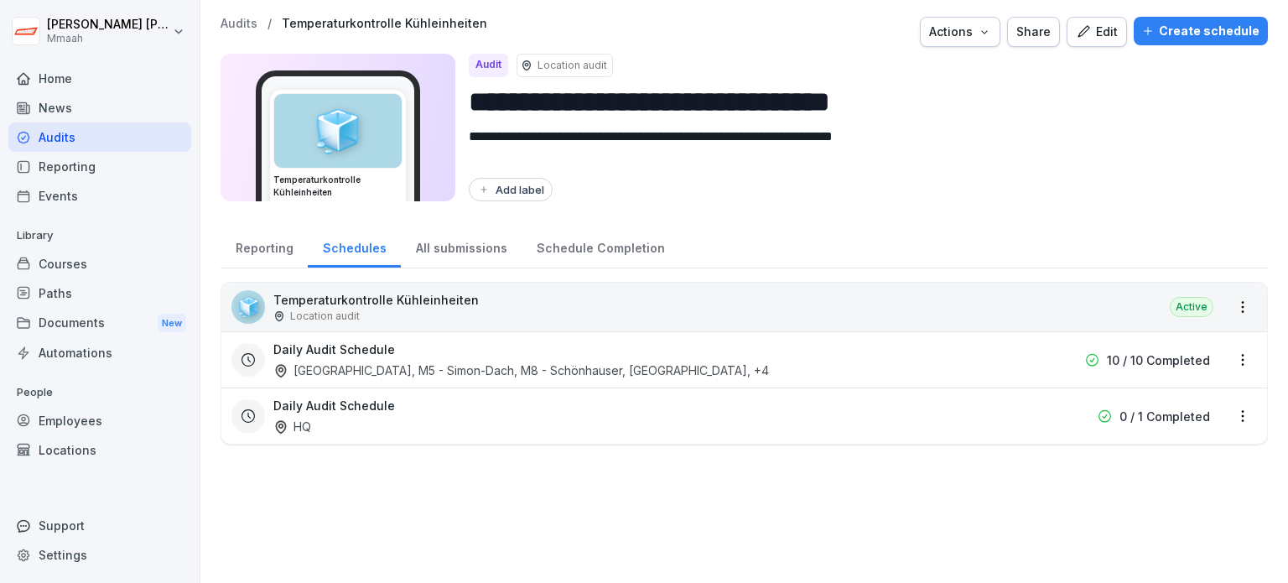
click at [439, 261] on div "All submissions" at bounding box center [461, 246] width 121 height 43
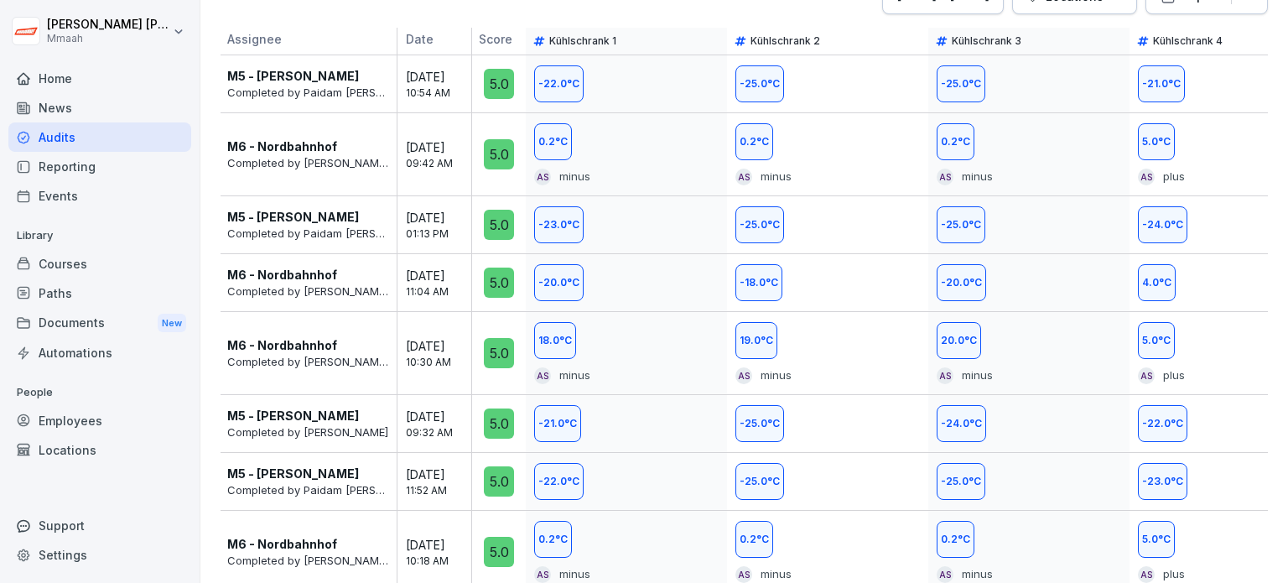
scroll to position [302, 0]
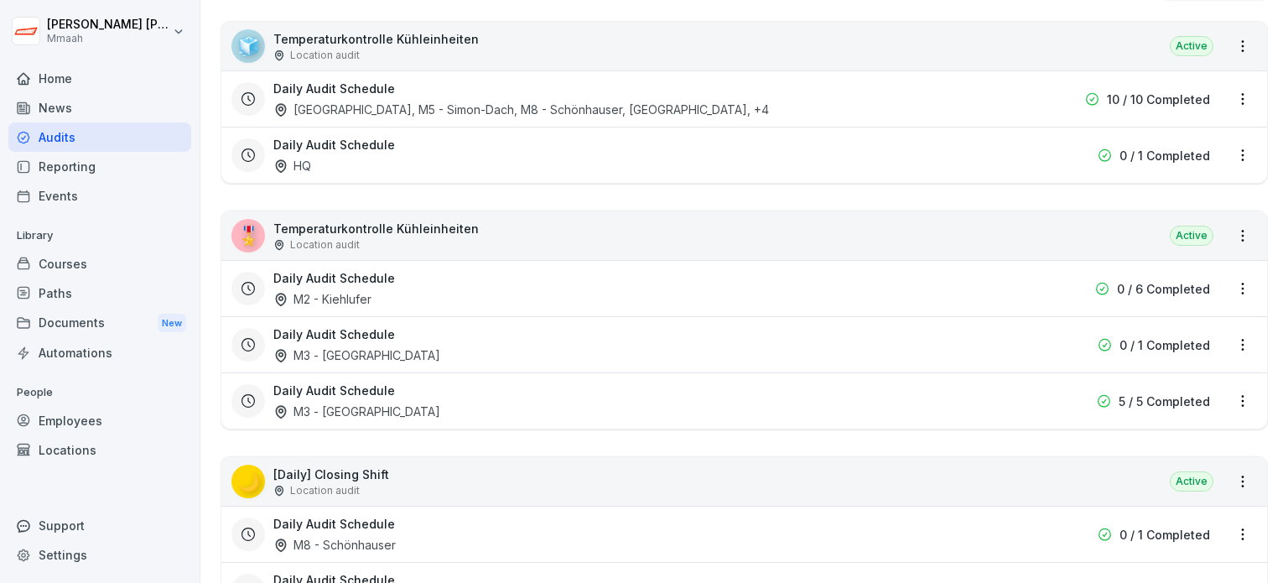
click at [379, 63] on div "🧊 Temperaturkontrolle Kühleinheiten Location audit Active" at bounding box center [744, 46] width 1046 height 49
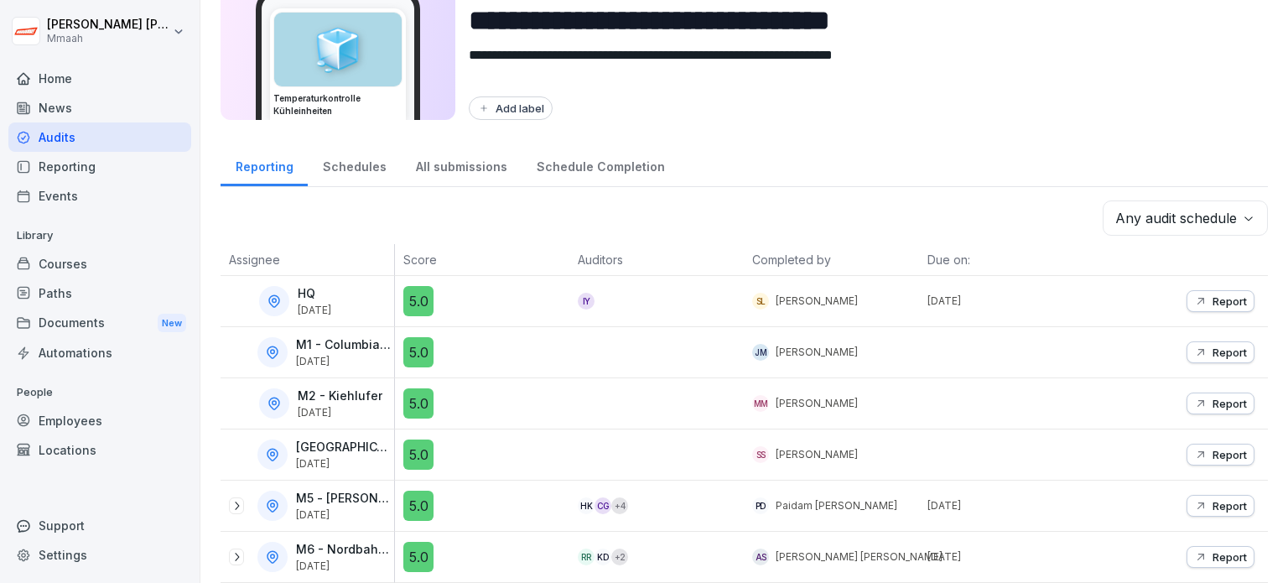
scroll to position [91, 0]
click at [758, 206] on div "Any audit schedule" at bounding box center [744, 217] width 1047 height 35
click at [460, 162] on div "All submissions" at bounding box center [461, 164] width 121 height 43
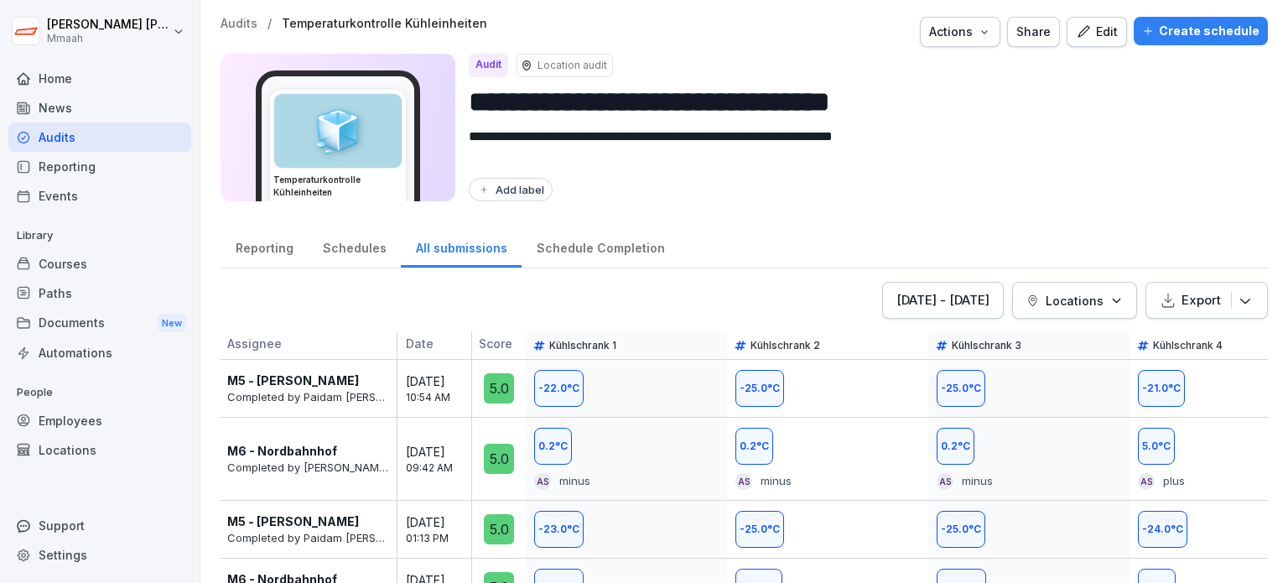
click at [593, 252] on div "Schedule Completion" at bounding box center [601, 246] width 158 height 43
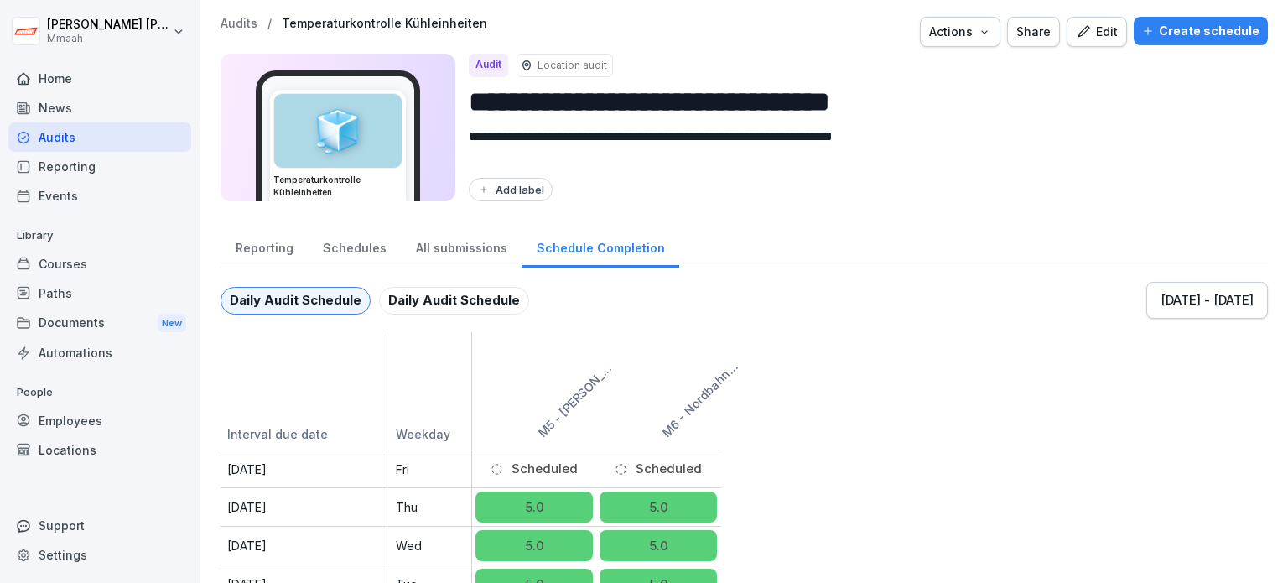
click at [477, 253] on div "All submissions" at bounding box center [461, 246] width 121 height 43
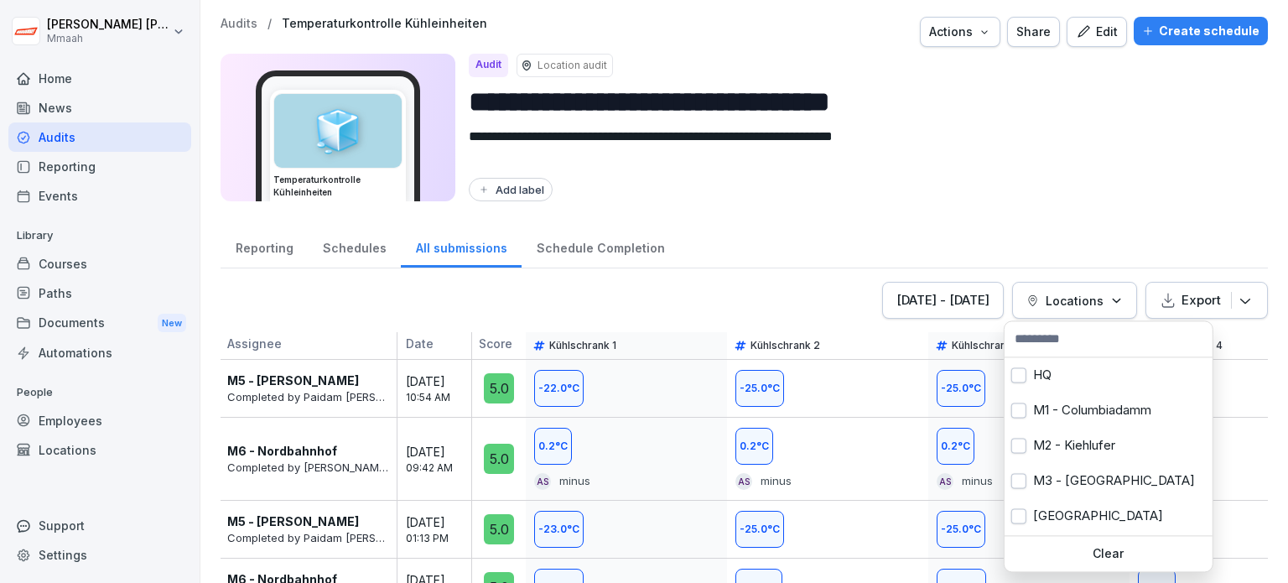
click at [1064, 303] on p "Locations" at bounding box center [1075, 301] width 58 height 18
click at [1088, 401] on div "M1 - Columbiadamm" at bounding box center [1109, 409] width 208 height 35
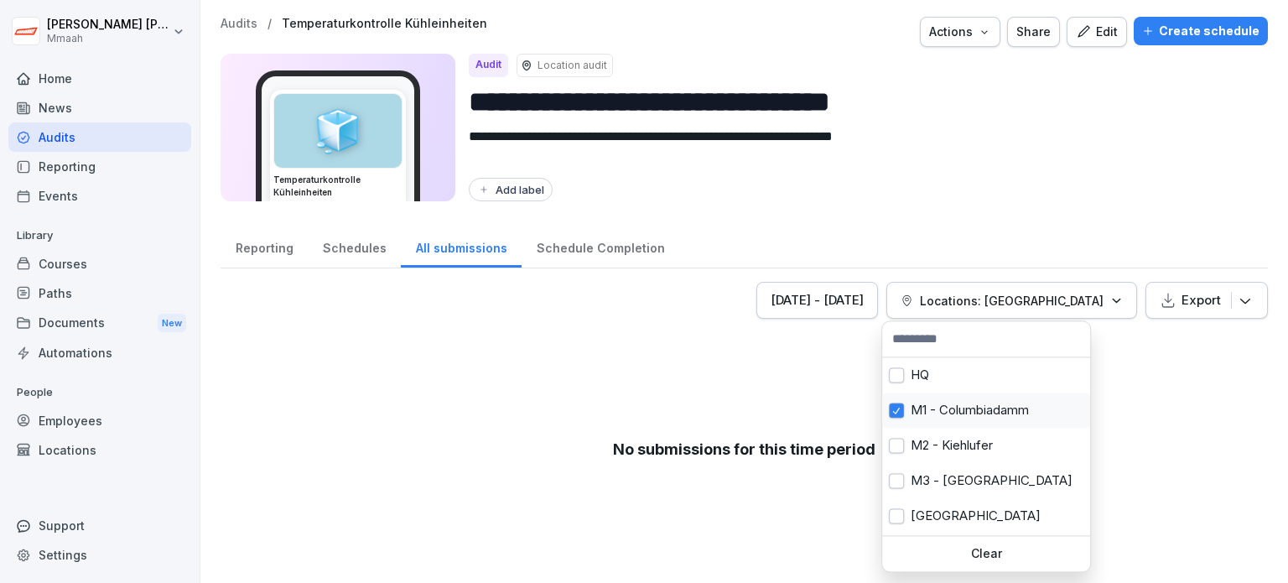
click at [1002, 408] on div "M1 - Columbiadamm" at bounding box center [986, 409] width 208 height 35
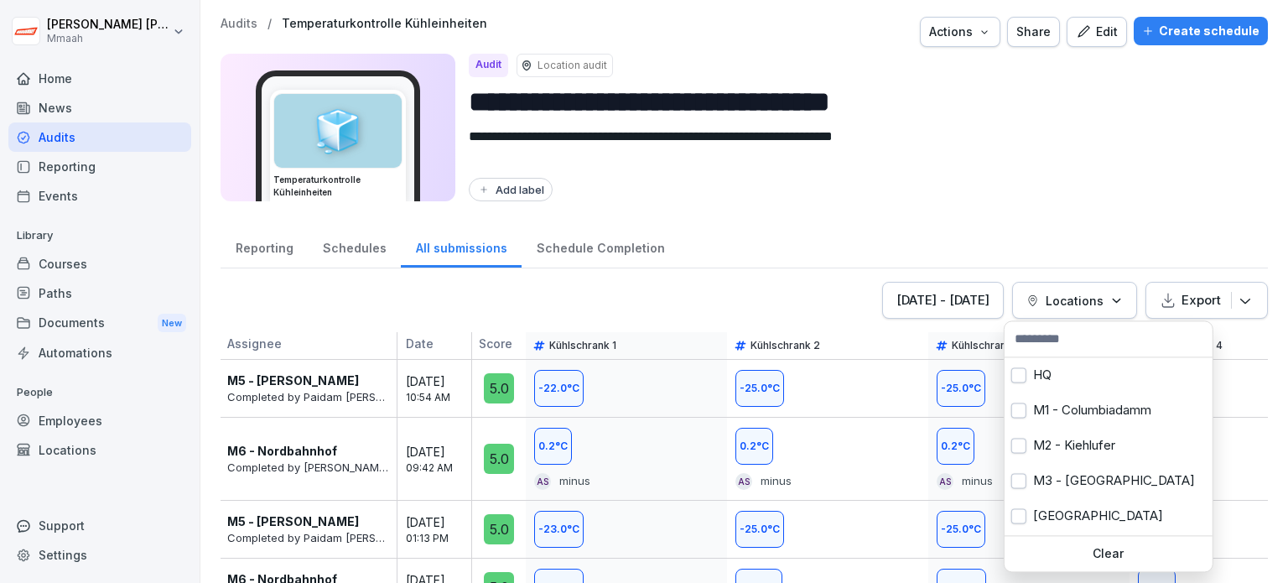
click at [1006, 228] on html "**********" at bounding box center [644, 291] width 1288 height 583
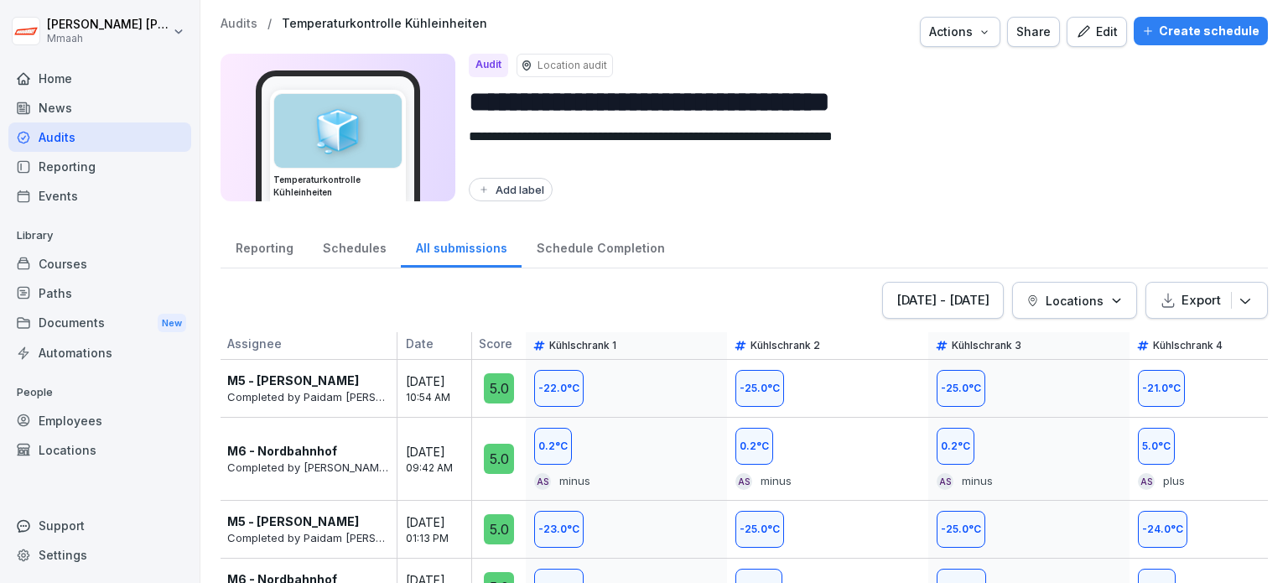
click at [1006, 228] on html "**********" at bounding box center [644, 291] width 1288 height 583
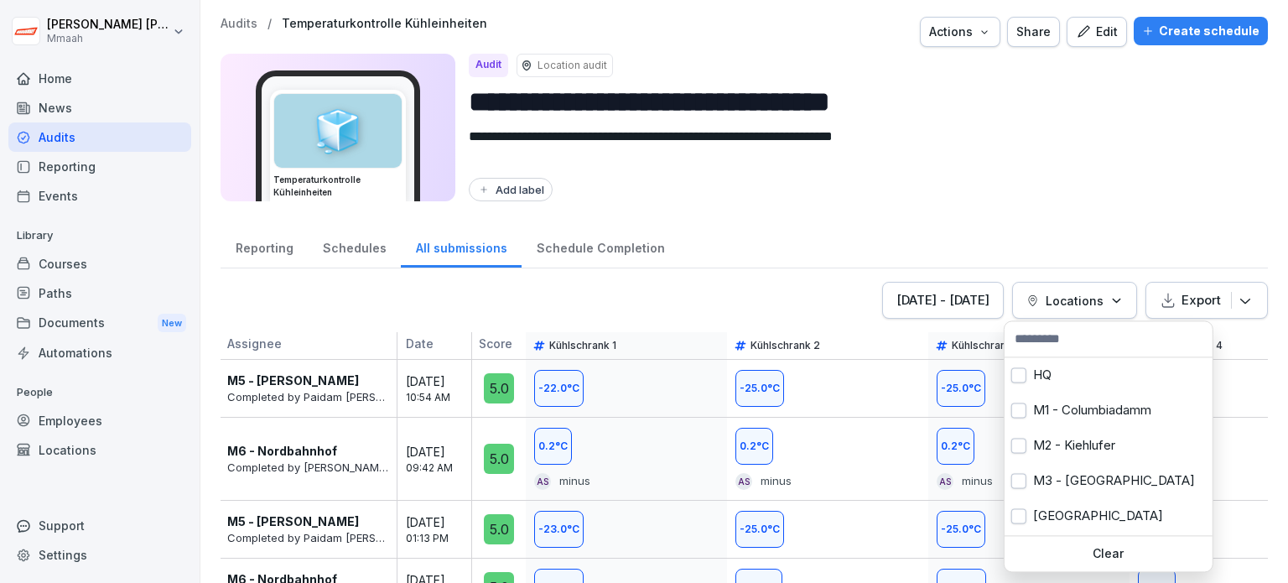
click at [1055, 303] on p "Locations" at bounding box center [1075, 301] width 58 height 18
click at [1062, 414] on div "M1 - Columbiadamm" at bounding box center [1109, 409] width 208 height 35
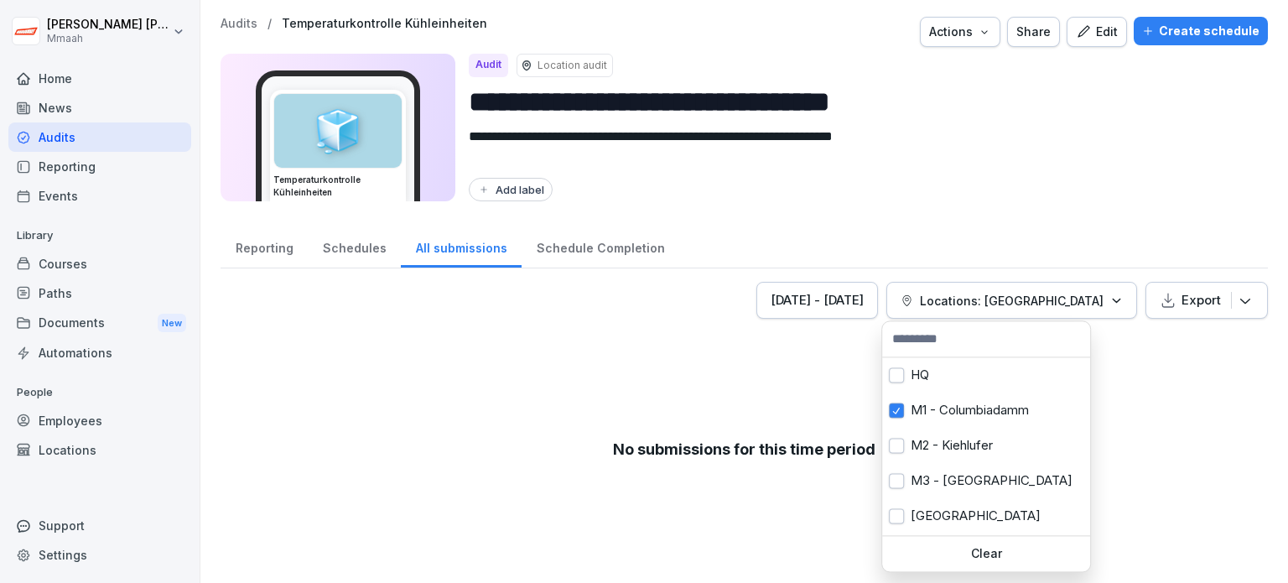
click at [770, 387] on html "**********" at bounding box center [644, 291] width 1288 height 583
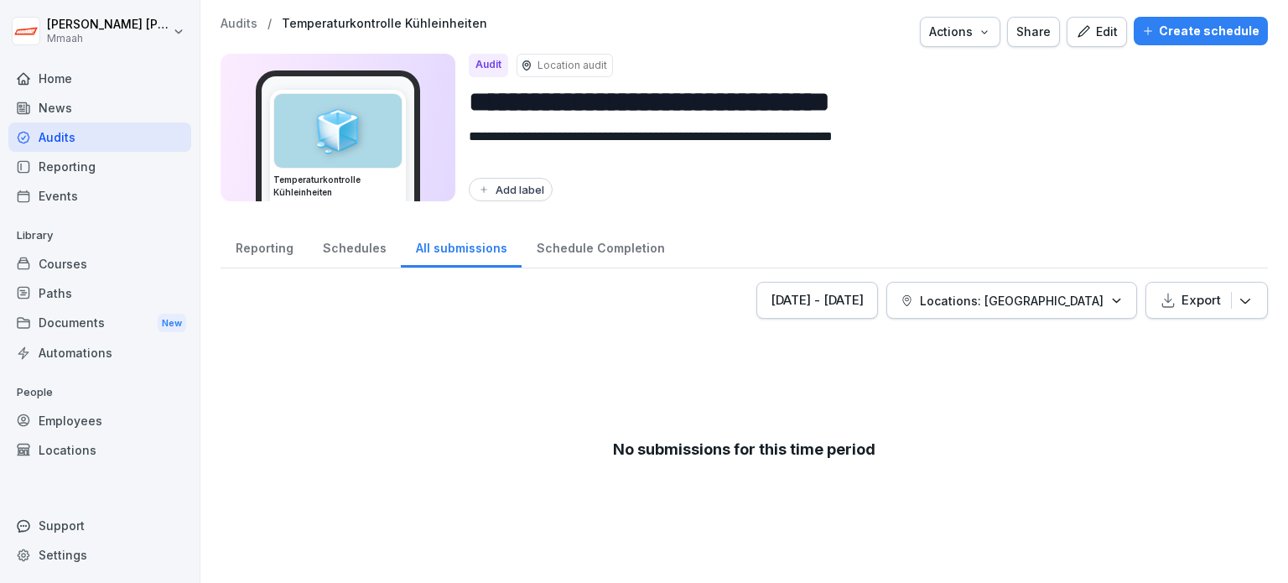
click at [137, 140] on div "Audits" at bounding box center [99, 136] width 183 height 29
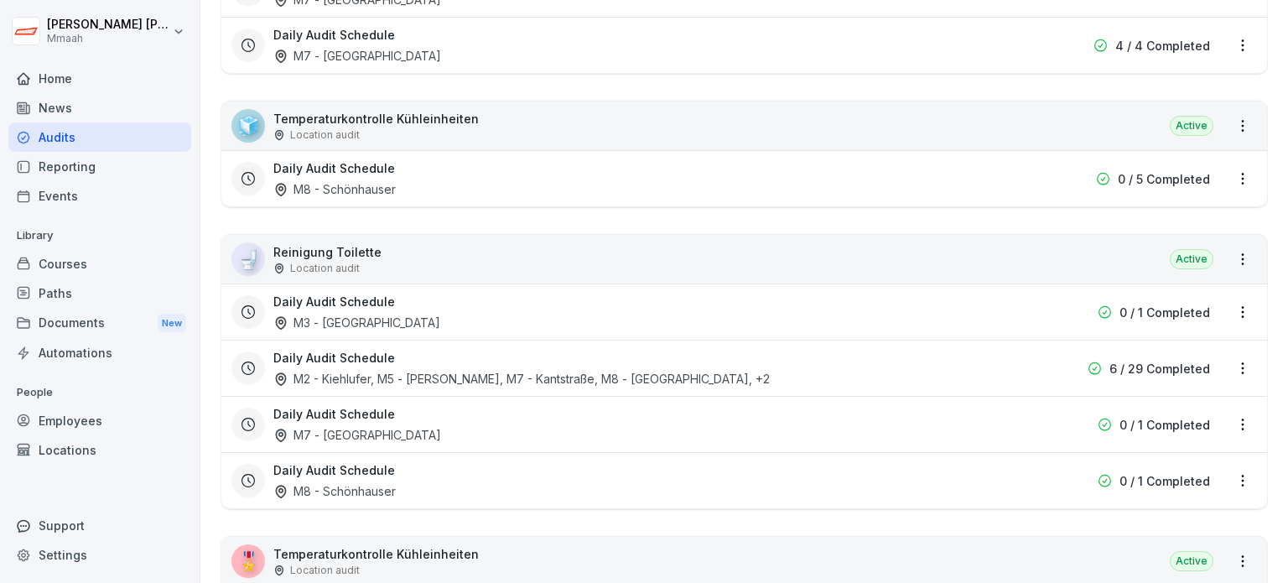
scroll to position [2130, 0]
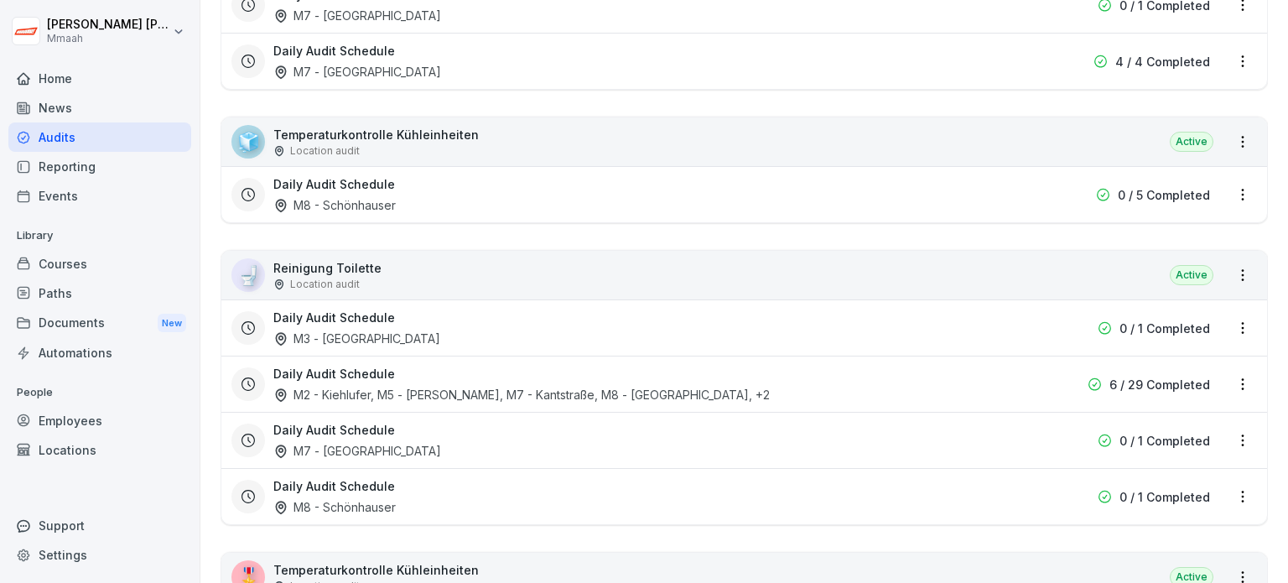
click at [569, 137] on div "🧊 Temperaturkontrolle Kühleinheiten Location audit Active" at bounding box center [744, 141] width 1046 height 49
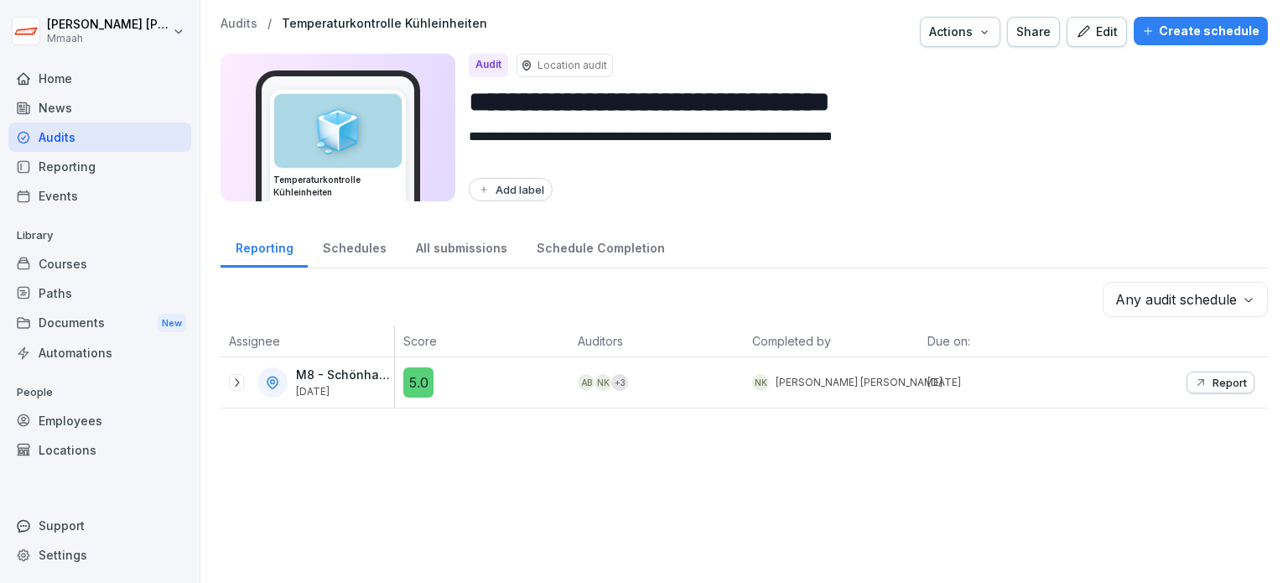
click at [453, 246] on div "All submissions" at bounding box center [461, 246] width 121 height 43
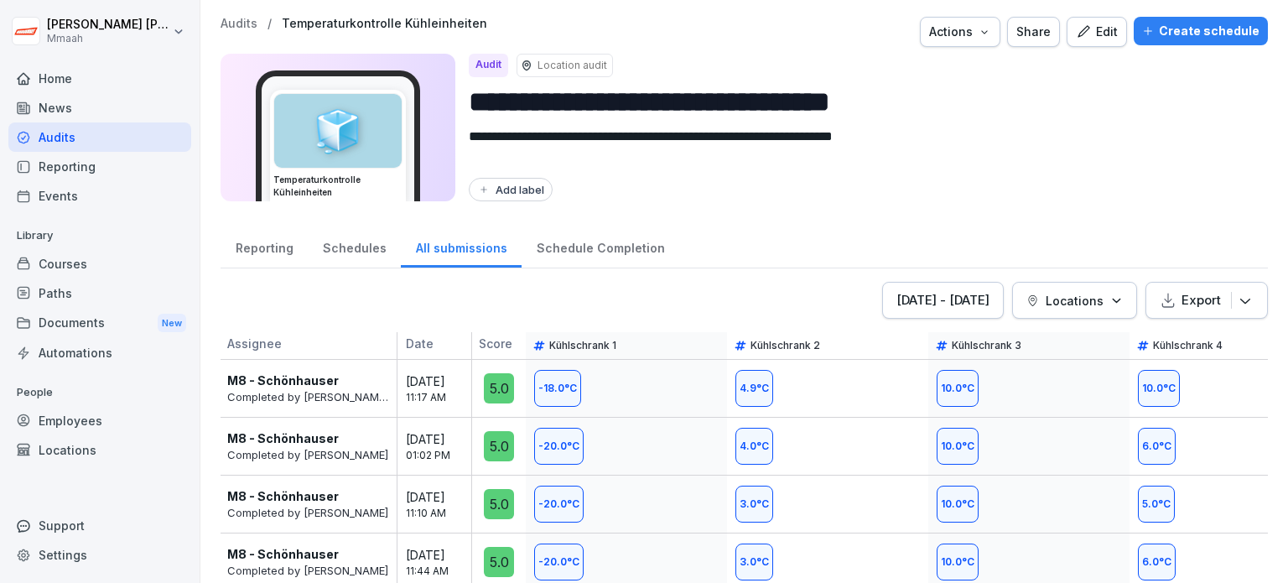
click at [925, 293] on div "[DATE] - [DATE]" at bounding box center [942, 300] width 93 height 18
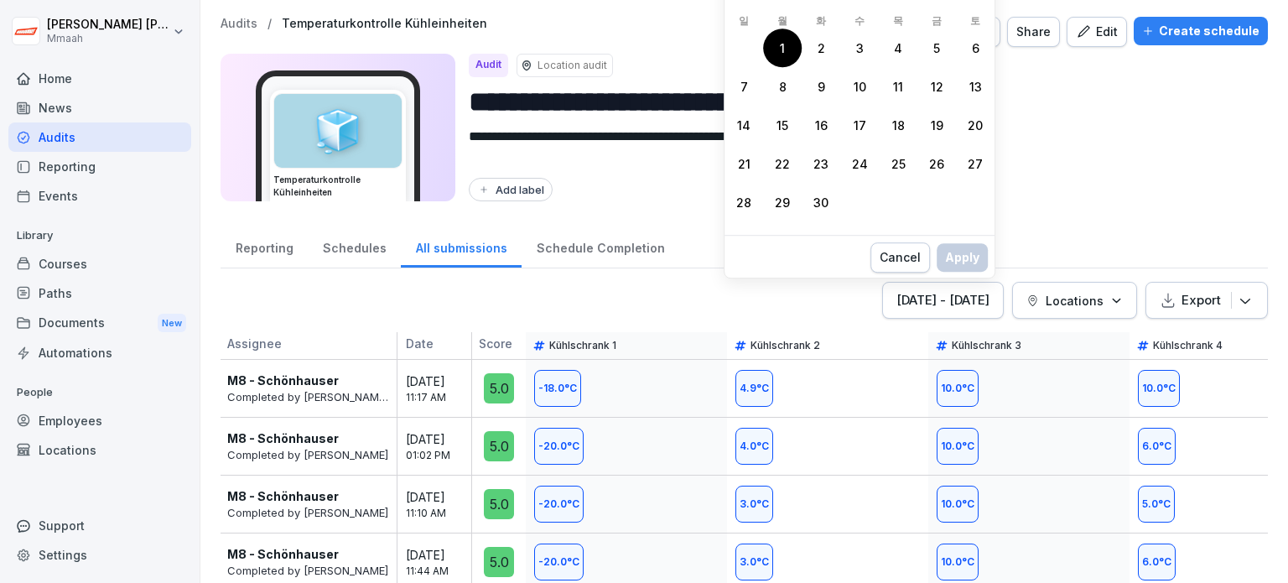
click at [783, 46] on div "1" at bounding box center [782, 48] width 39 height 39
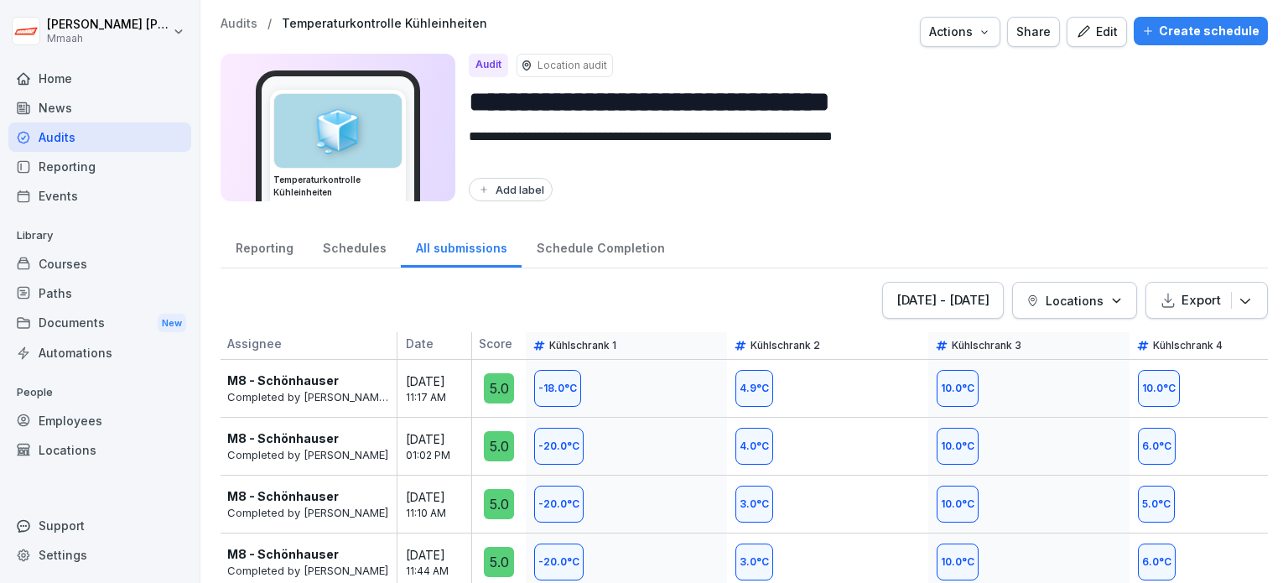
click at [666, 314] on div "[DATE] - [DATE] Locations Export" at bounding box center [744, 300] width 1047 height 37
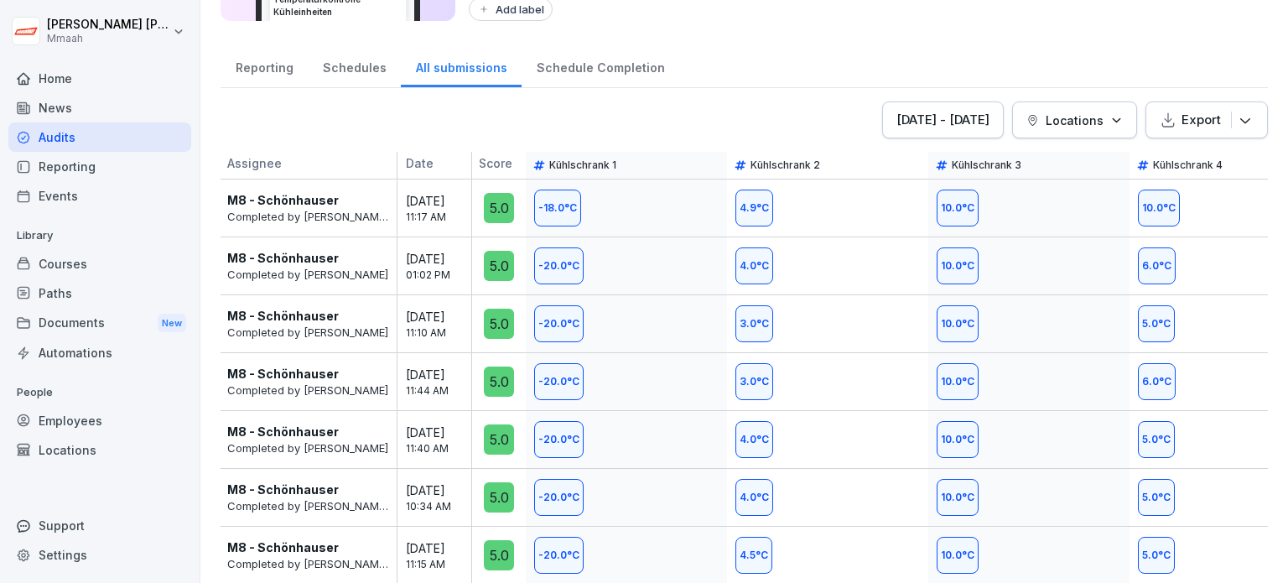
scroll to position [191, 0]
click at [1187, 157] on p "Kühlschrank 4" at bounding box center [1188, 163] width 70 height 13
click at [1204, 109] on p "Export" at bounding box center [1201, 118] width 39 height 18
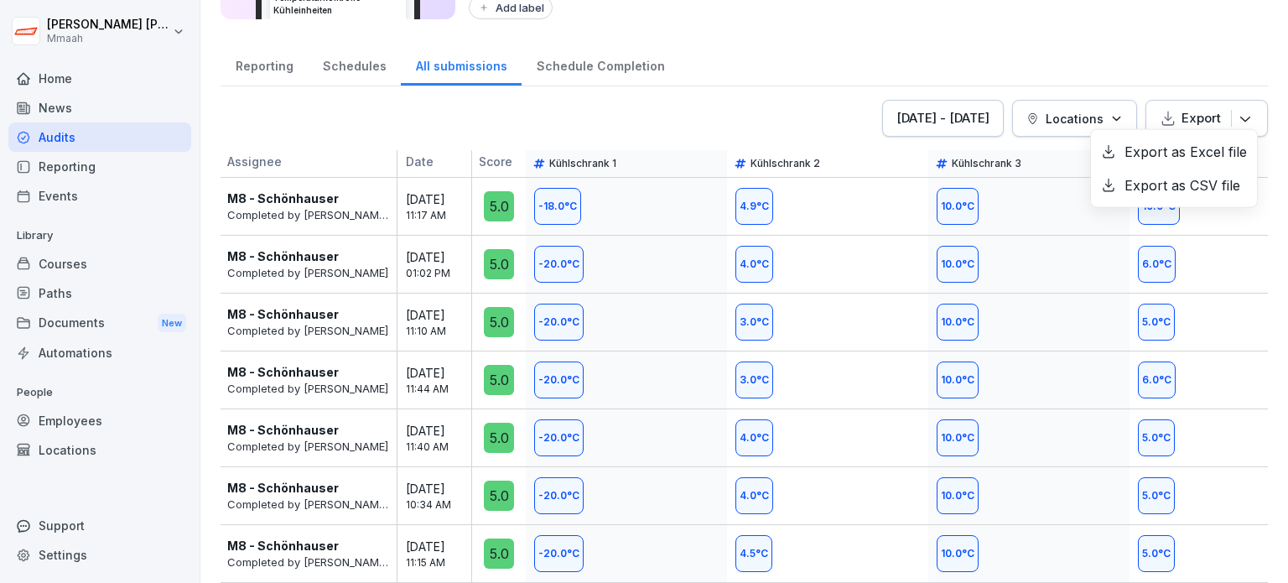
click at [1164, 131] on div "Export as Excel file Export as CSV file" at bounding box center [1174, 168] width 168 height 79
click at [1168, 152] on div "Export as Excel file" at bounding box center [1174, 152] width 166 height 34
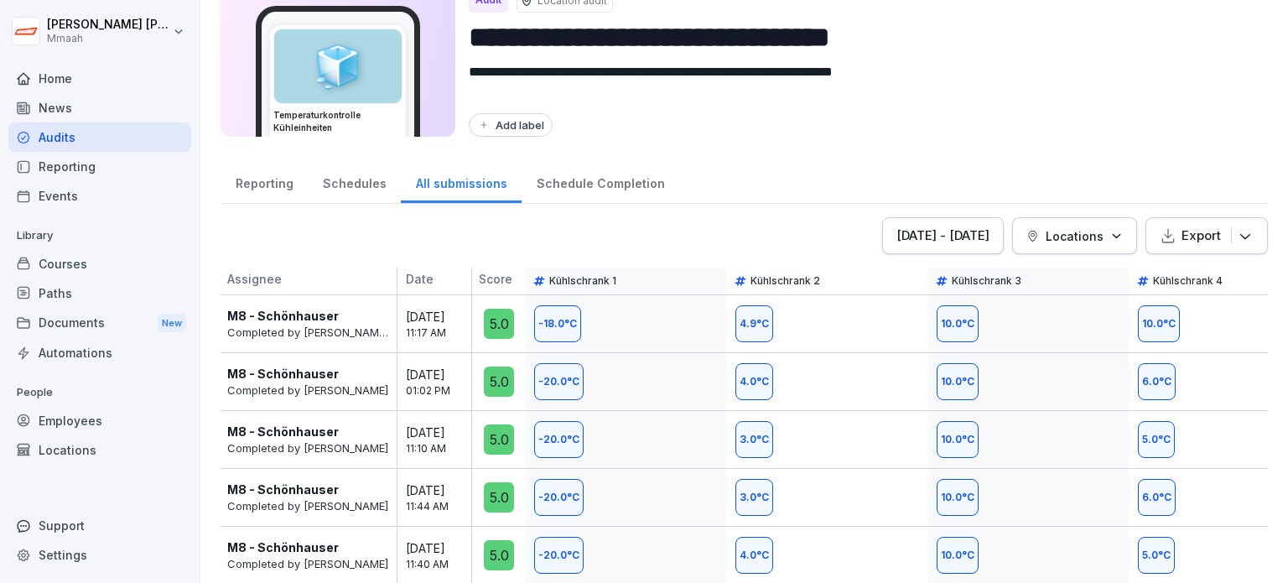
scroll to position [66, 0]
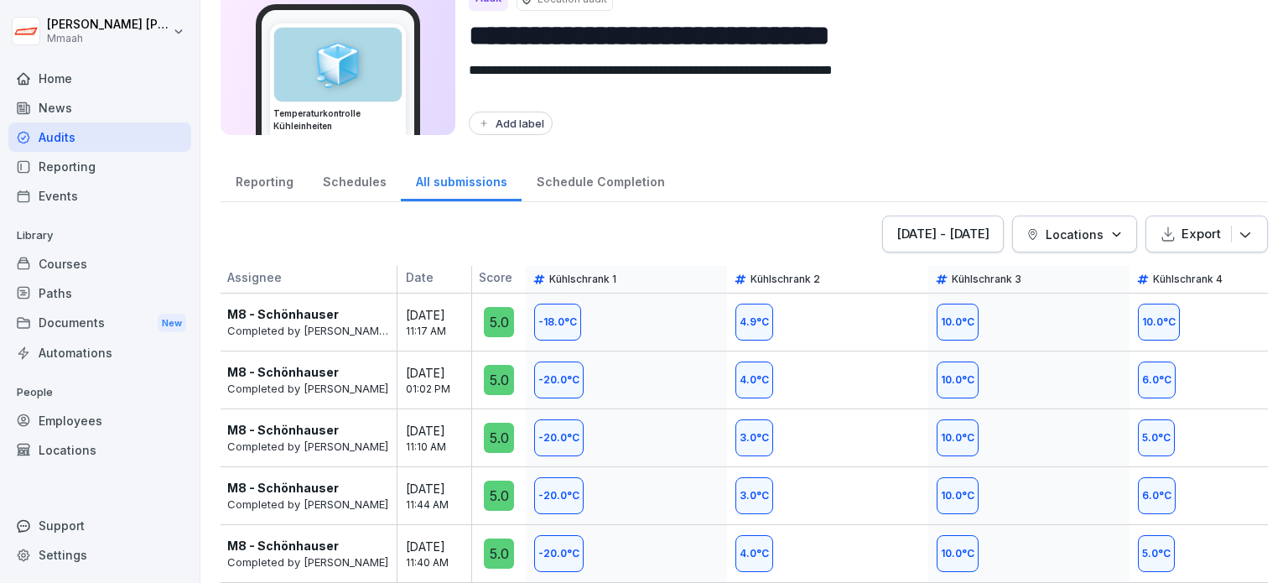
click at [748, 195] on div "Reporting Schedules All submissions Schedule Completion" at bounding box center [744, 180] width 1047 height 44
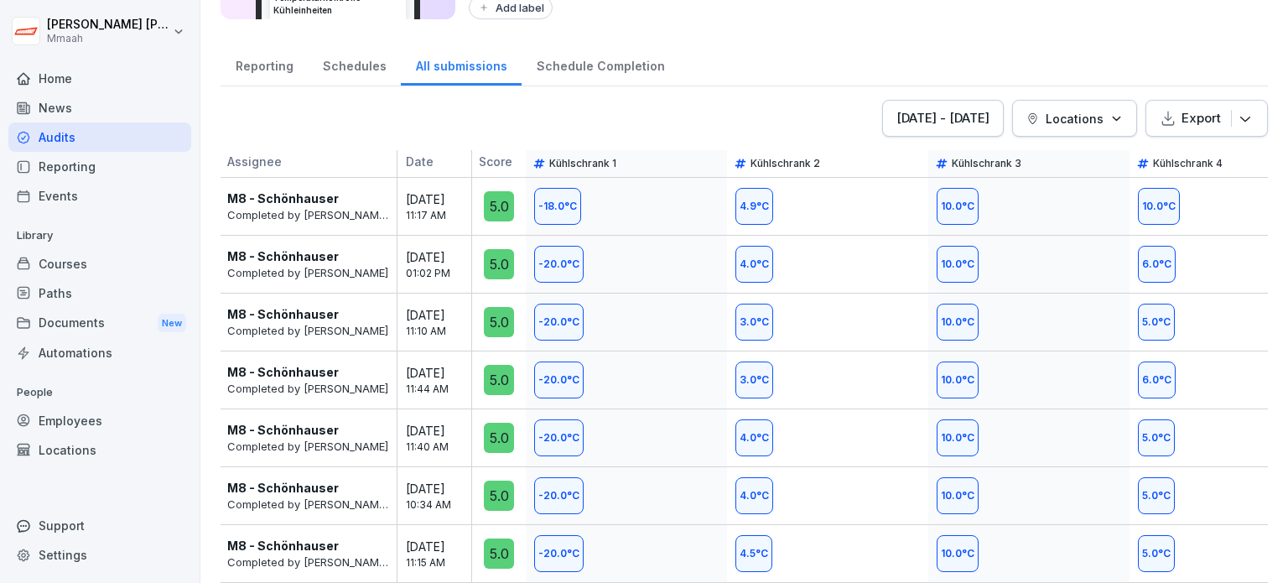
scroll to position [191, 0]
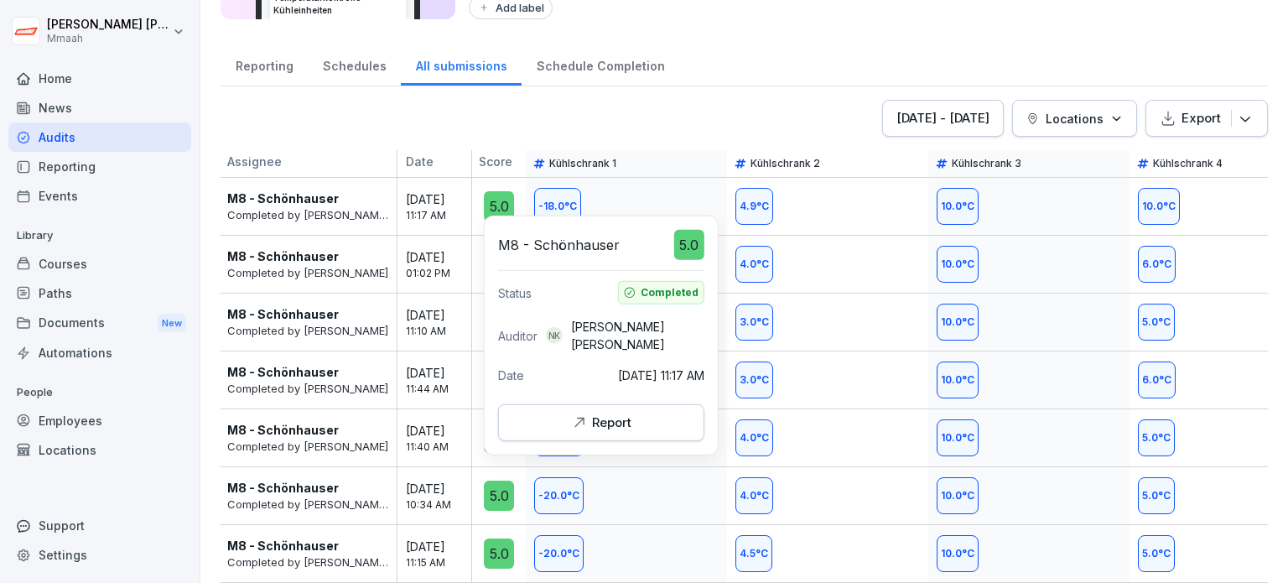
click at [487, 197] on div "5.0" at bounding box center [499, 206] width 30 height 30
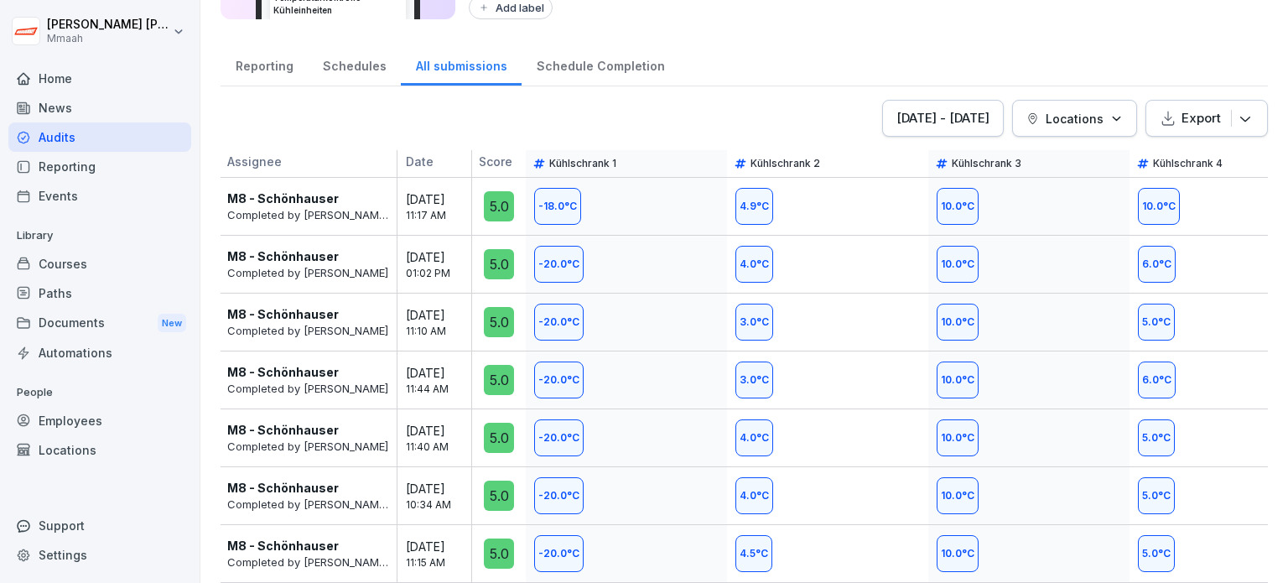
click at [70, 137] on div "Audits" at bounding box center [99, 136] width 183 height 29
click at [460, 46] on div "All submissions" at bounding box center [461, 64] width 121 height 43
click at [44, 25] on html "**********" at bounding box center [644, 291] width 1288 height 583
click at [85, 140] on div "Audits" at bounding box center [99, 136] width 183 height 29
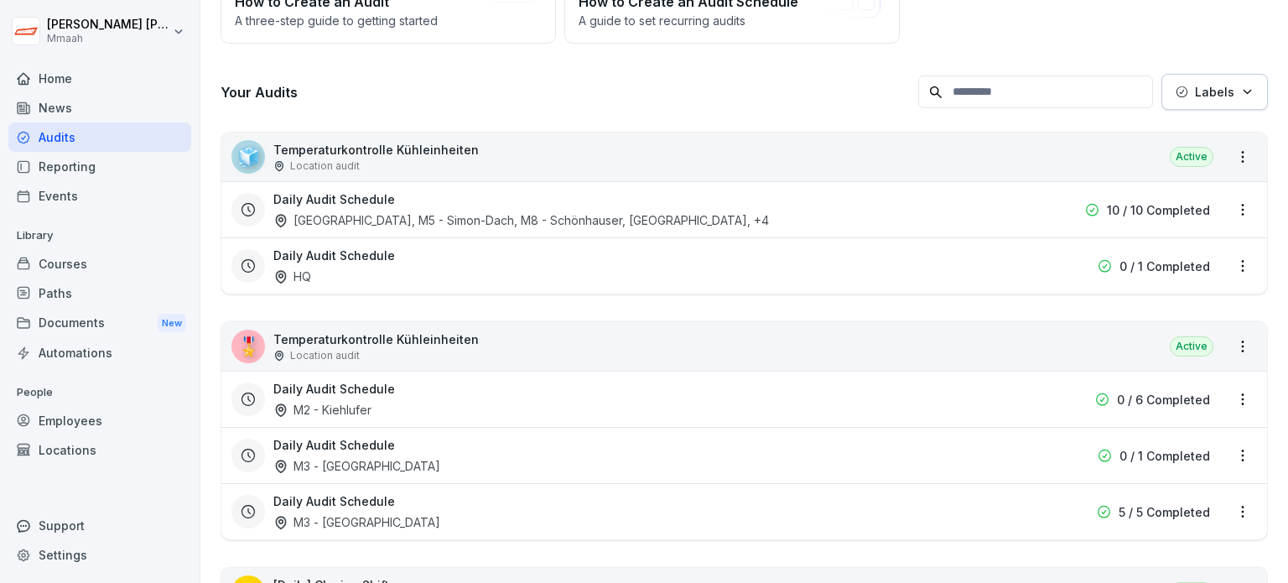
scroll to position [17, 0]
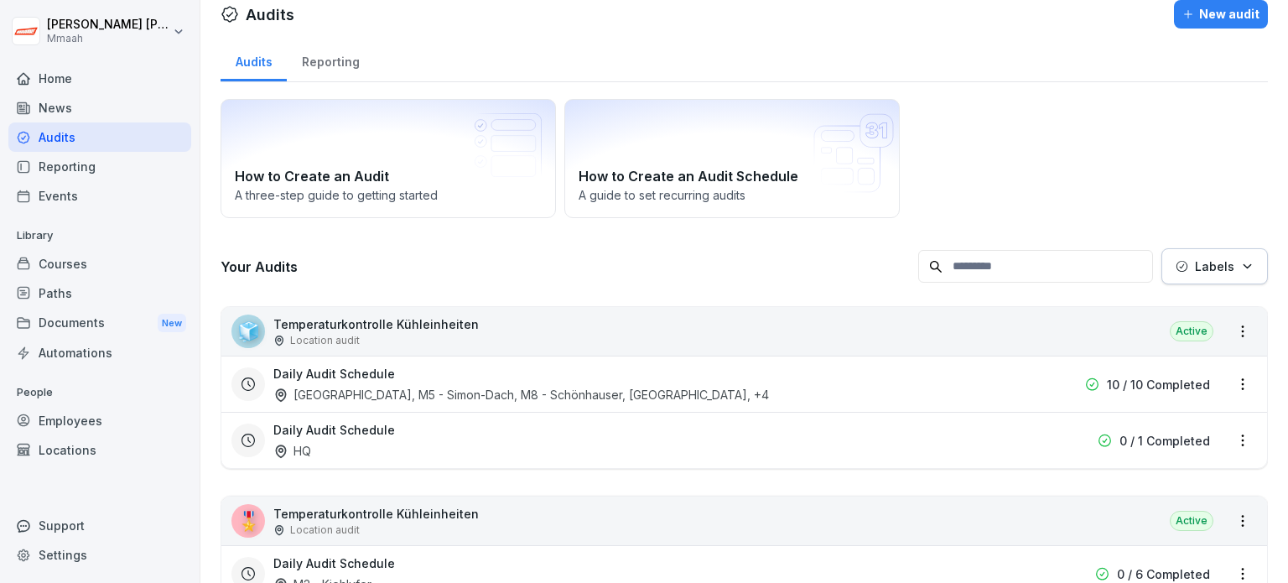
click at [253, 49] on div "Audits" at bounding box center [254, 60] width 66 height 43
click at [420, 344] on div "Location audit" at bounding box center [375, 340] width 205 height 15
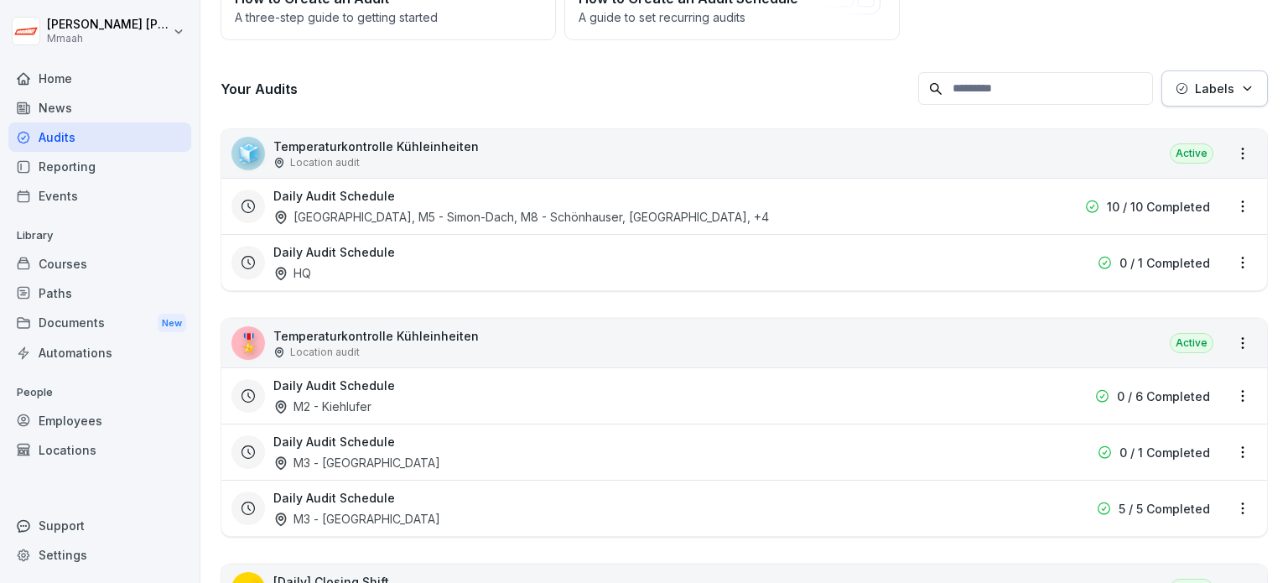
scroll to position [184, 0]
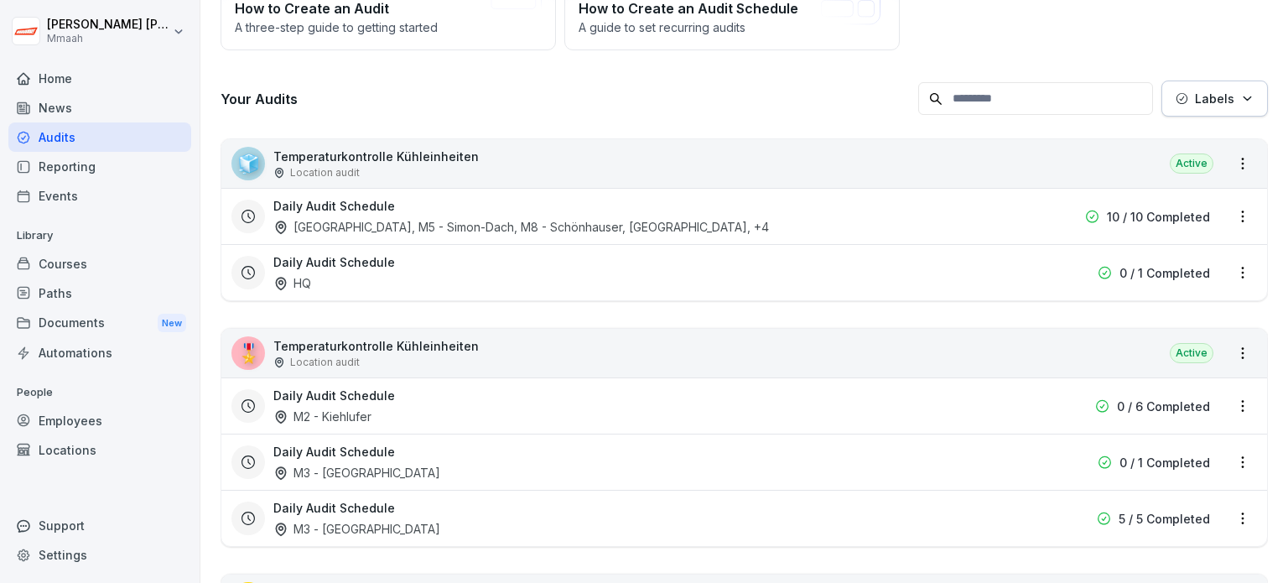
click at [485, 354] on div "🎖️ Temperaturkontrolle Kühleinheiten Location audit Active" at bounding box center [744, 353] width 1046 height 49
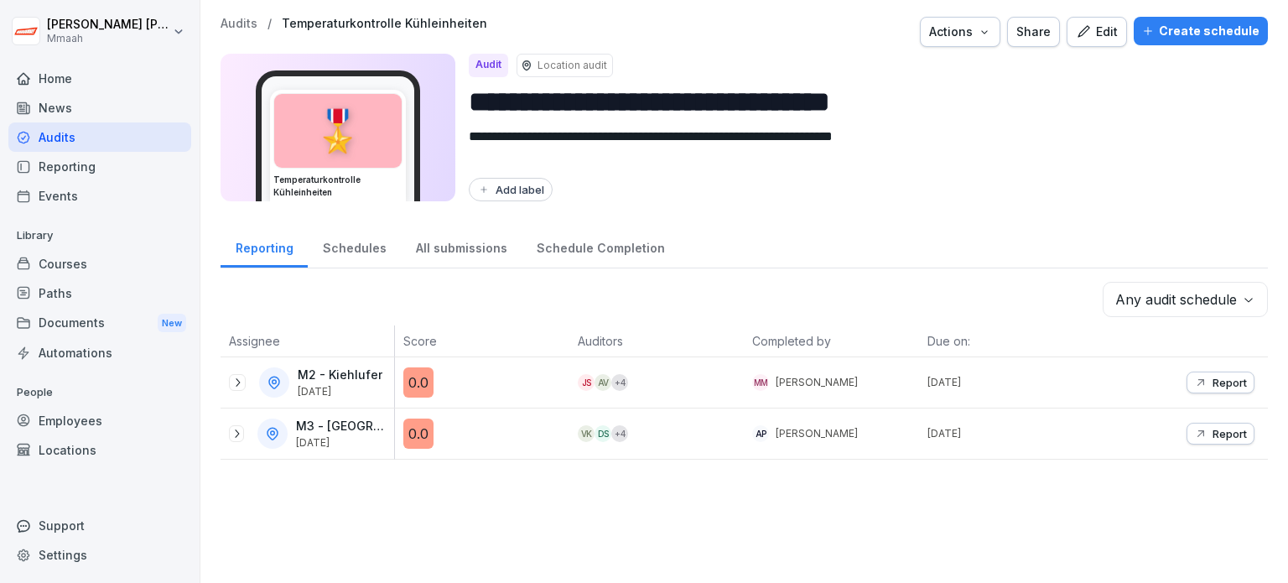
click at [476, 245] on div "All submissions" at bounding box center [461, 246] width 121 height 43
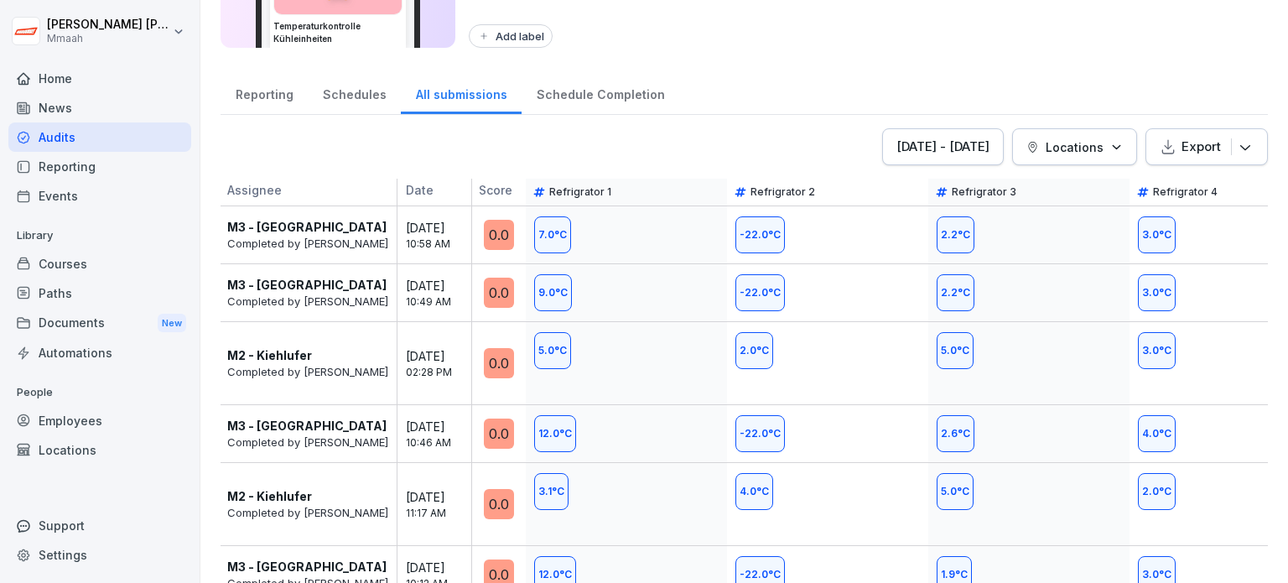
scroll to position [168, 0]
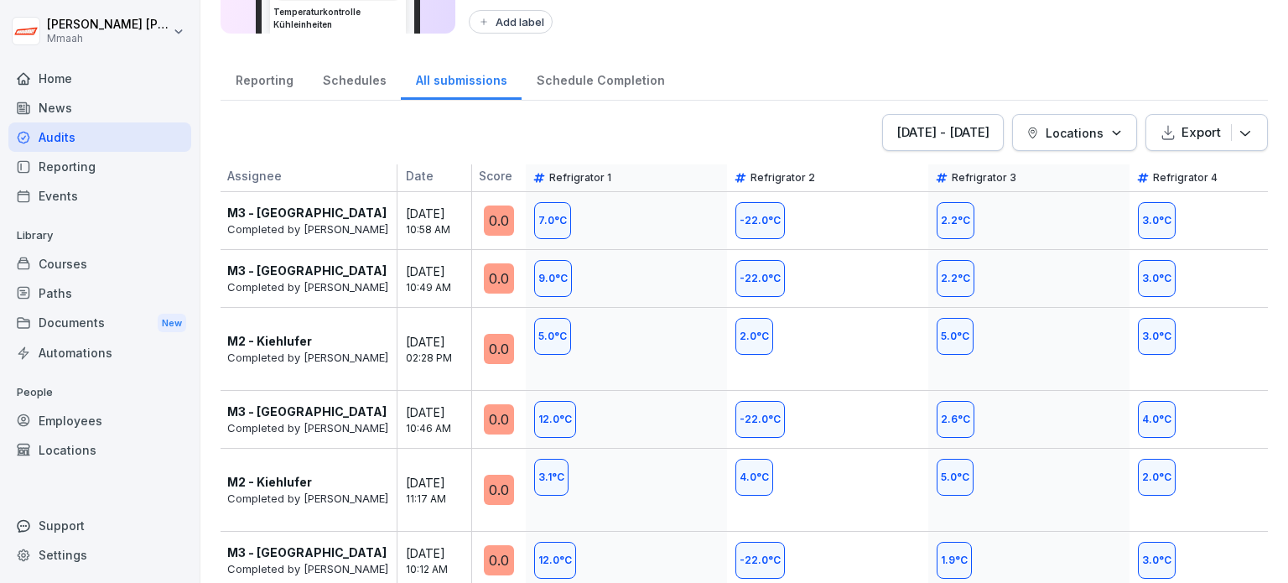
click at [1203, 195] on div "3.0 °C" at bounding box center [1230, 220] width 201 height 57
click at [1192, 172] on p "Refrigrator 4" at bounding box center [1185, 177] width 65 height 13
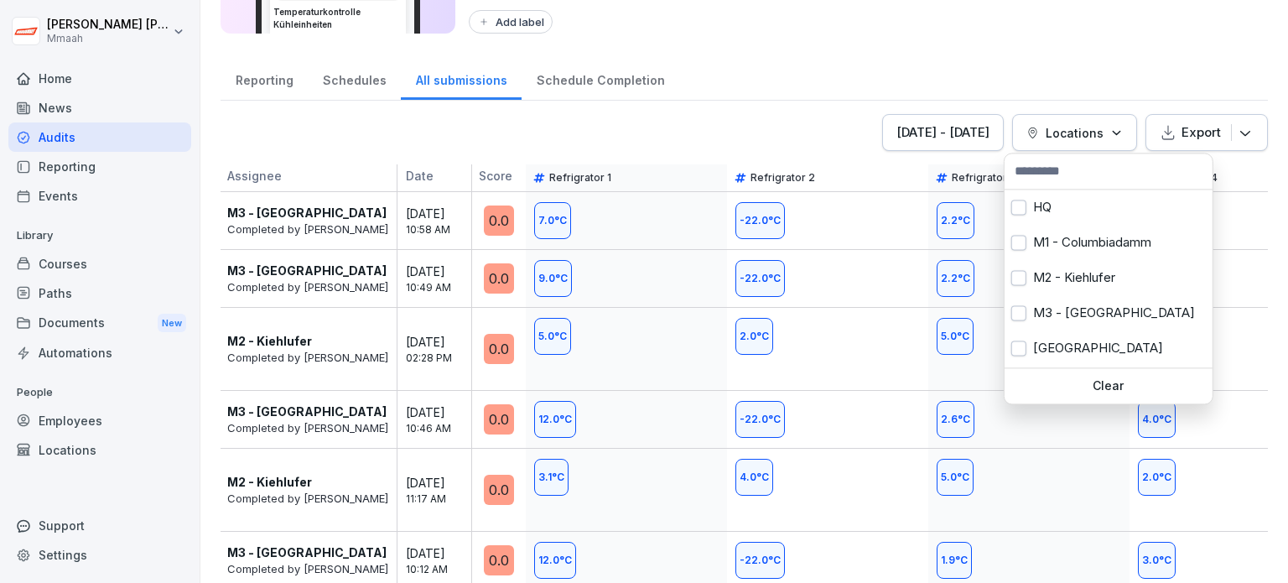
click at [1087, 144] on button "Locations" at bounding box center [1074, 132] width 125 height 37
click at [1101, 290] on div "M2 - Kiehlufer" at bounding box center [1109, 277] width 208 height 35
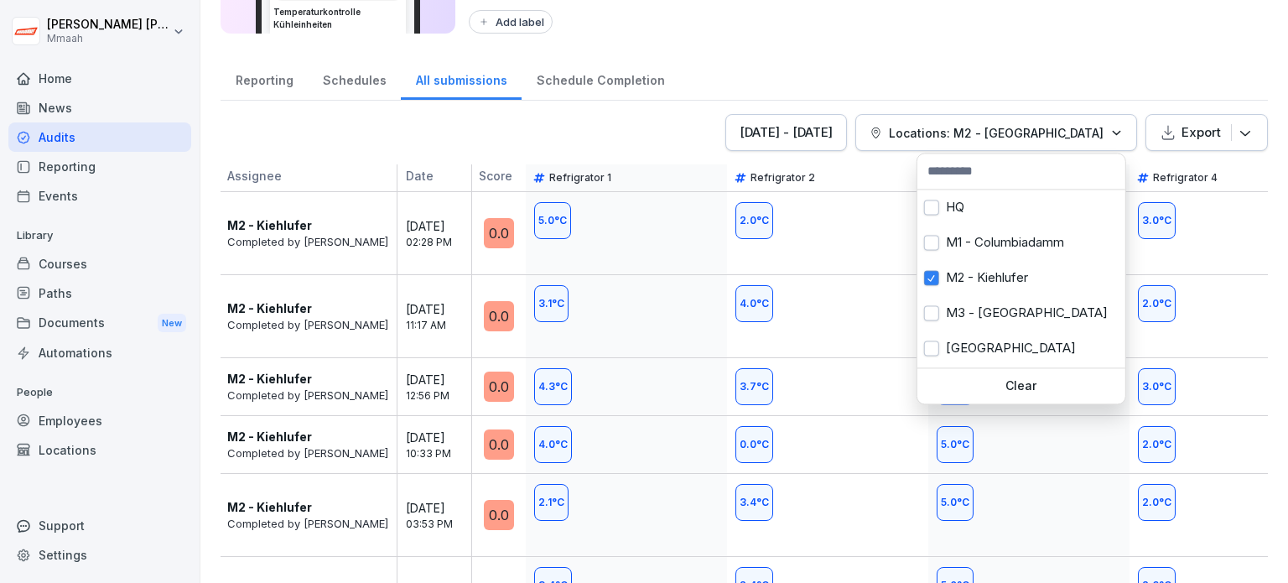
click at [963, 41] on html "**********" at bounding box center [644, 291] width 1288 height 583
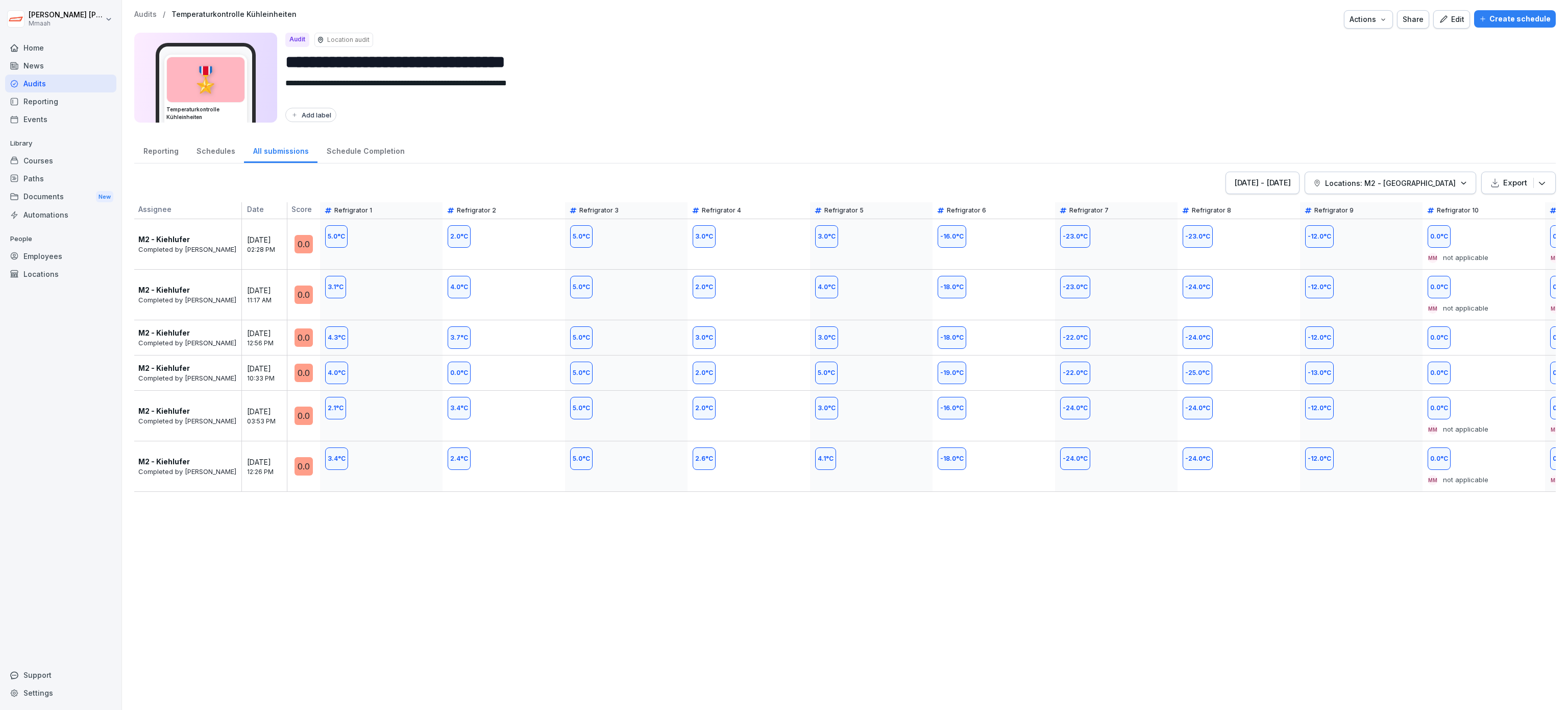
drag, startPoint x: 607, startPoint y: 4, endPoint x: 970, endPoint y: 492, distance: 608.2
click at [783, 354] on div "-18.0 °C" at bounding box center [993, 466] width 122 height 50
